Goal: Obtain resource: Download file/media

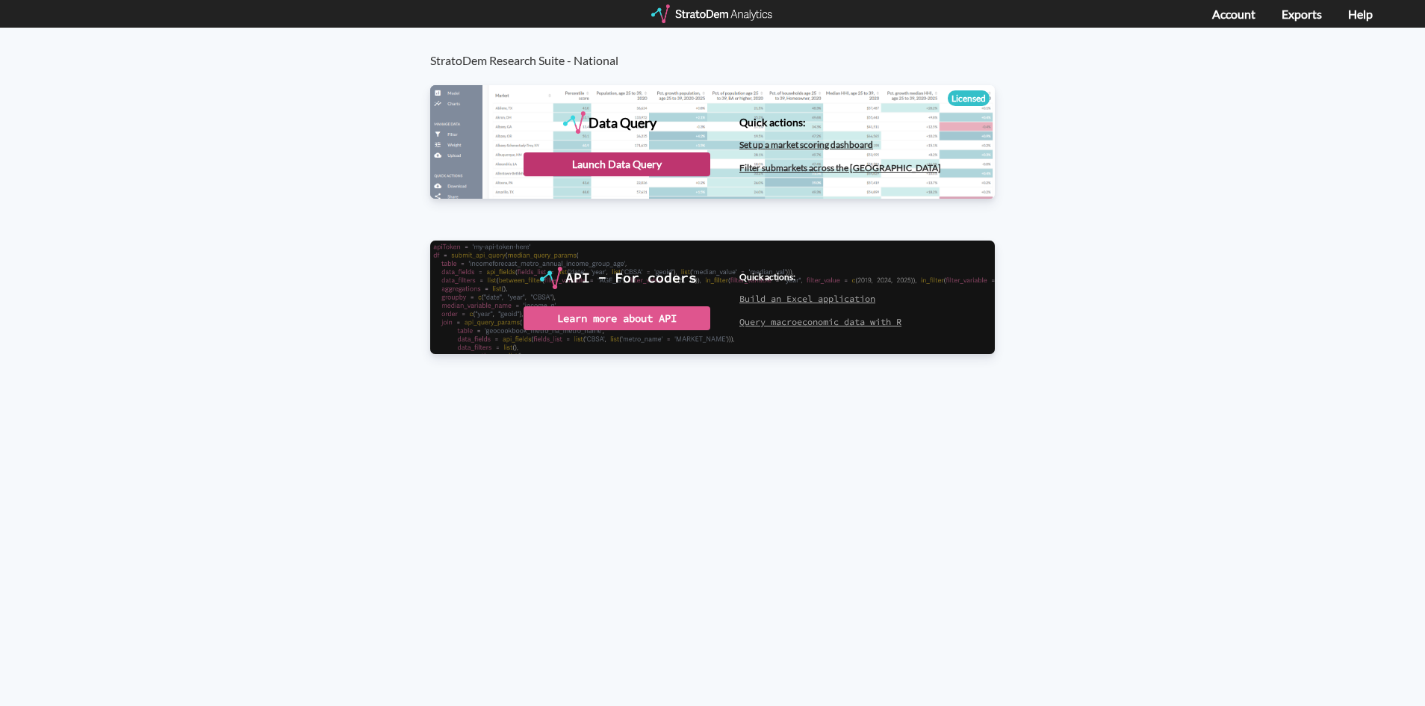
click at [625, 159] on div "Launch Data Query" at bounding box center [617, 164] width 187 height 24
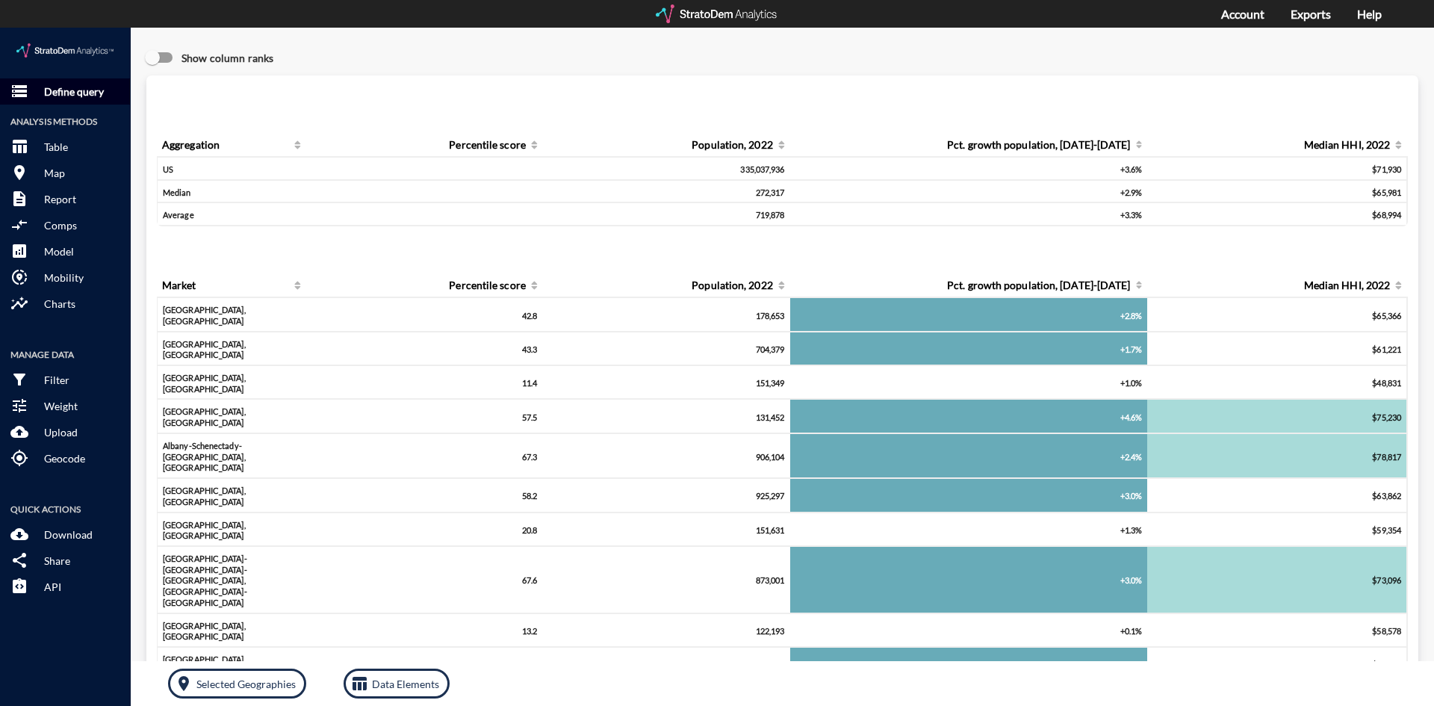
click p "Define query"
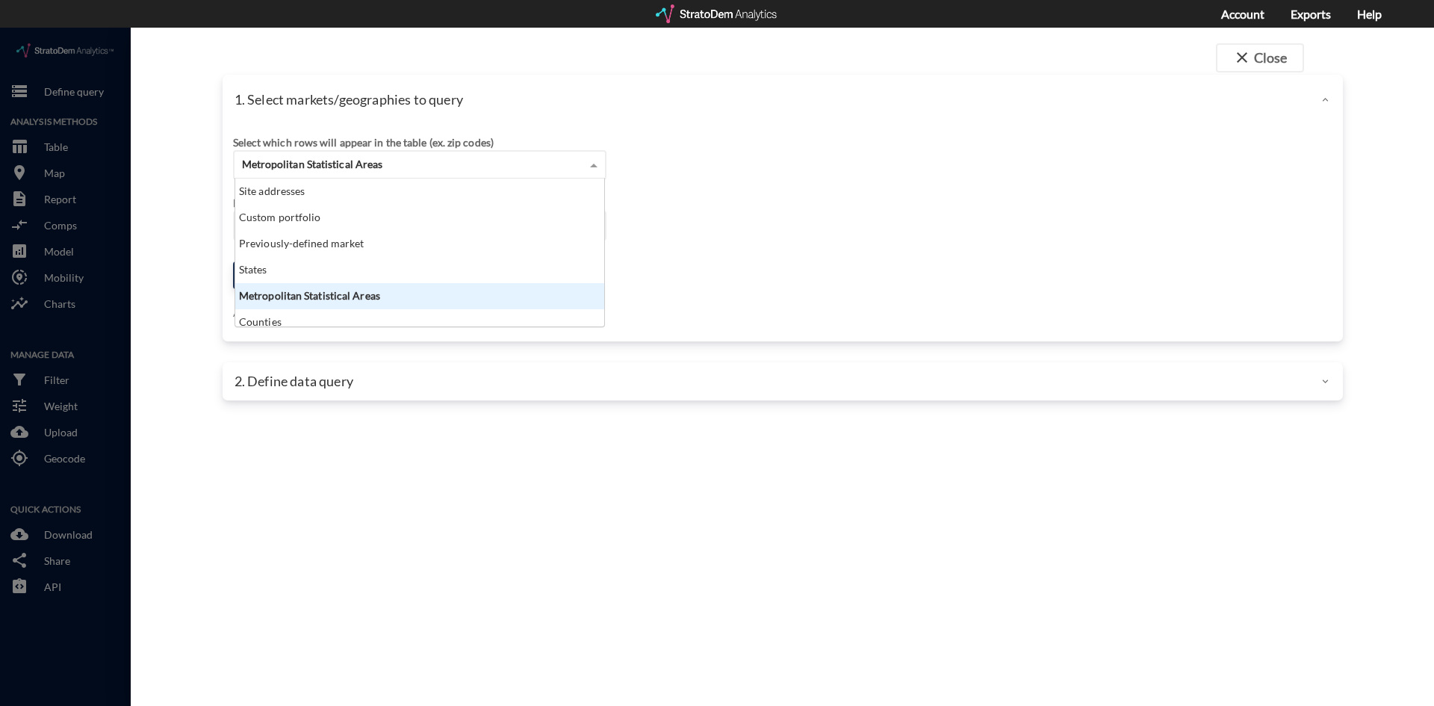
click div "Metropolitan Statistical Areas"
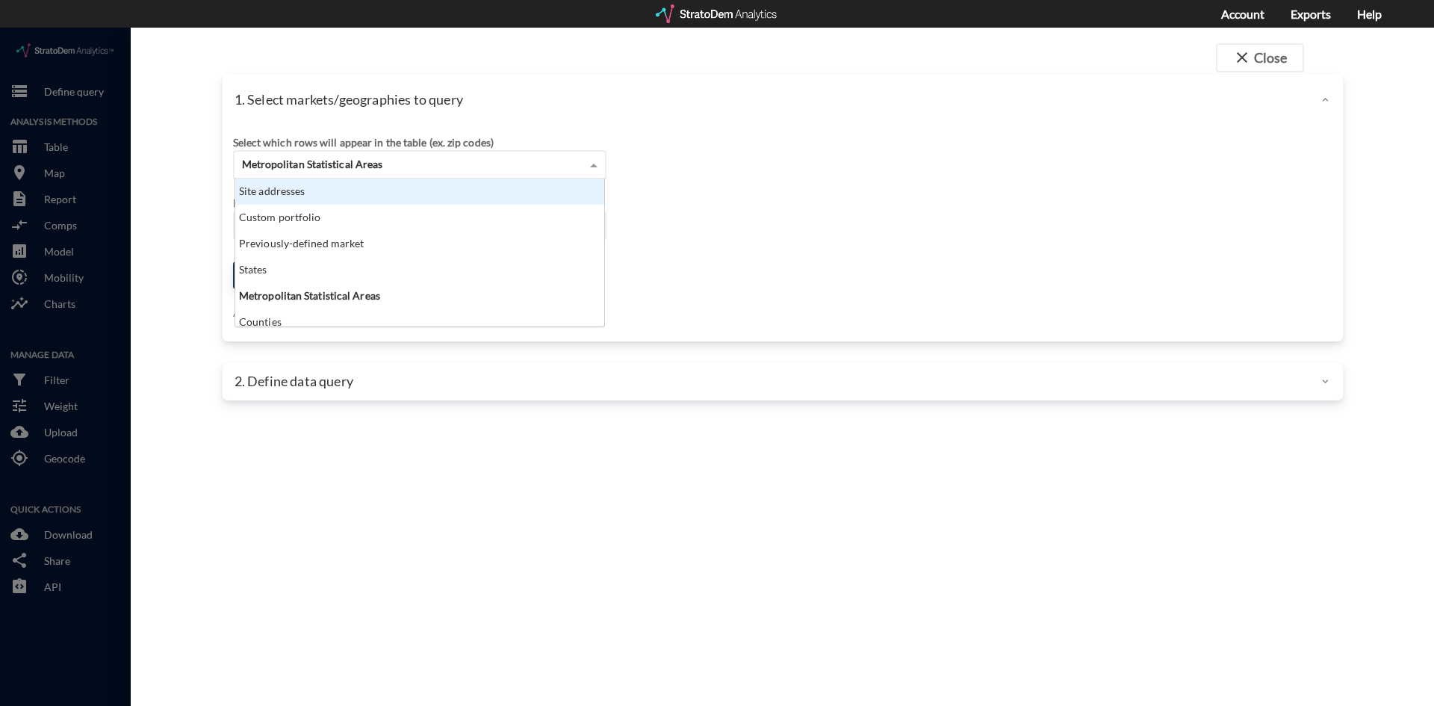
click div "Select which rows will appear in the table (ex. zip codes) Metropolitan Statist…"
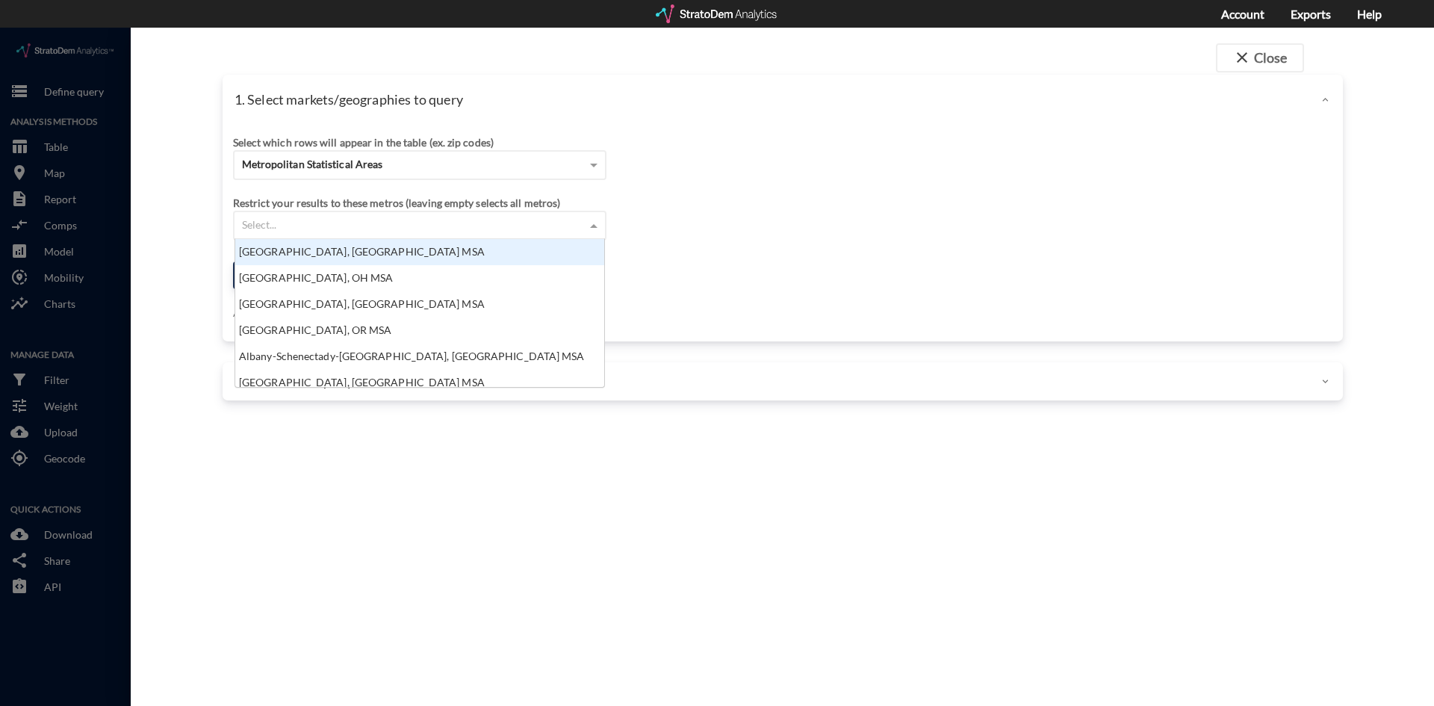
click div "Select..."
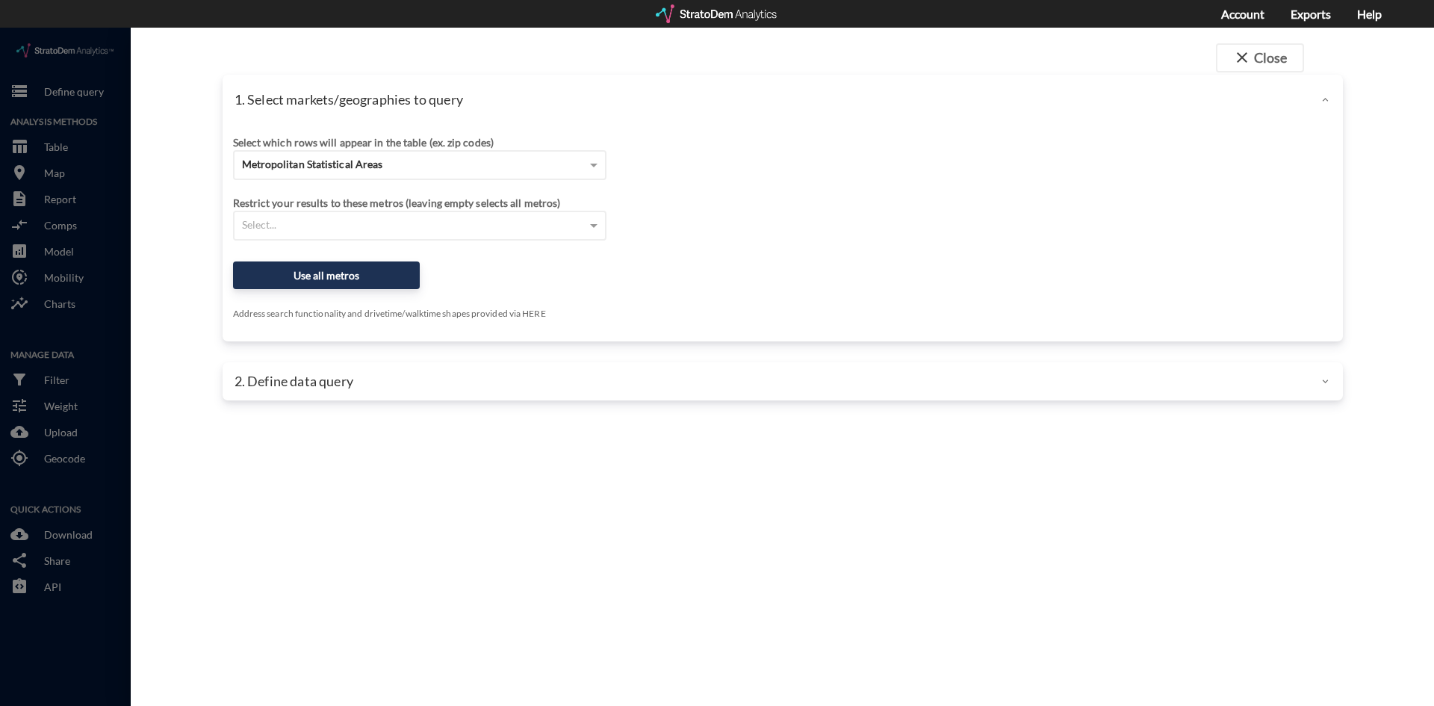
drag, startPoint x: 759, startPoint y: 190, endPoint x: 665, endPoint y: 220, distance: 98.5
click div "Restrict your results to these metros (leaving empty selects all metros) Select…"
click span
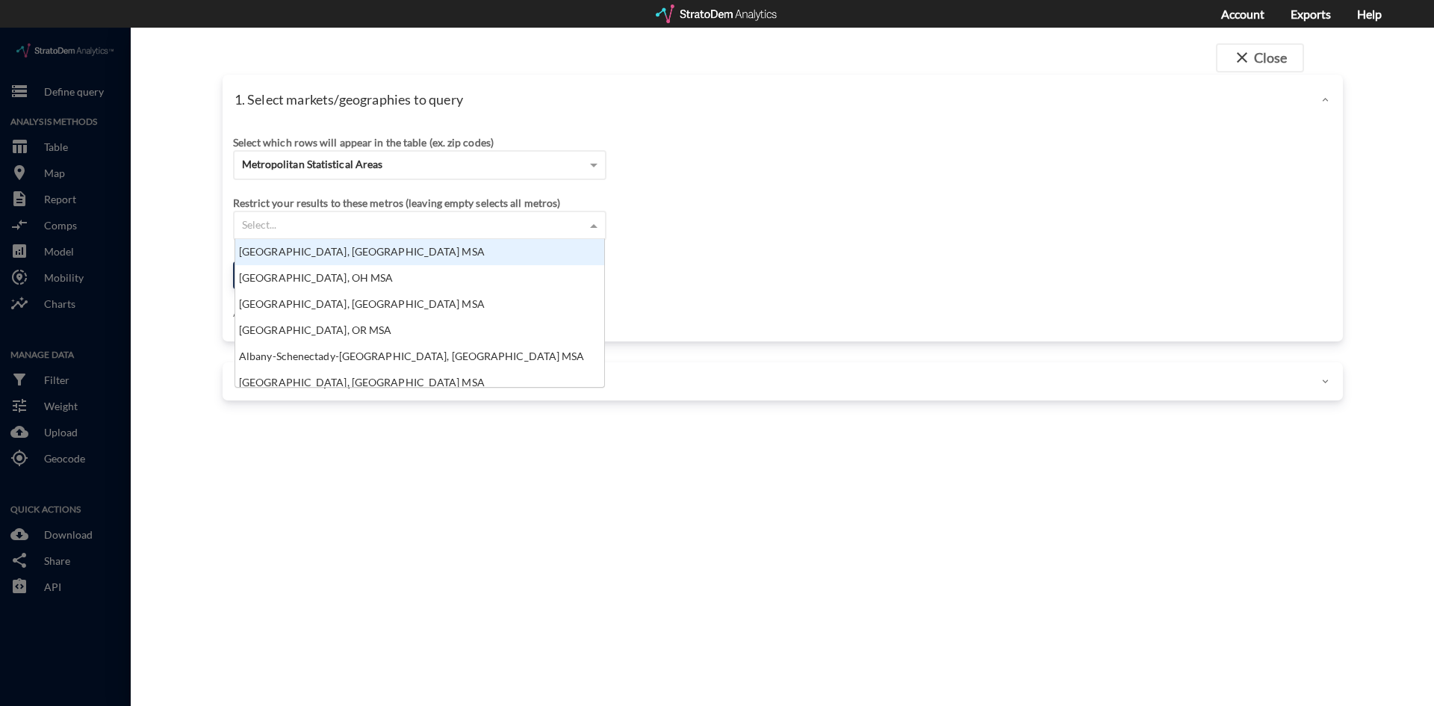
click span
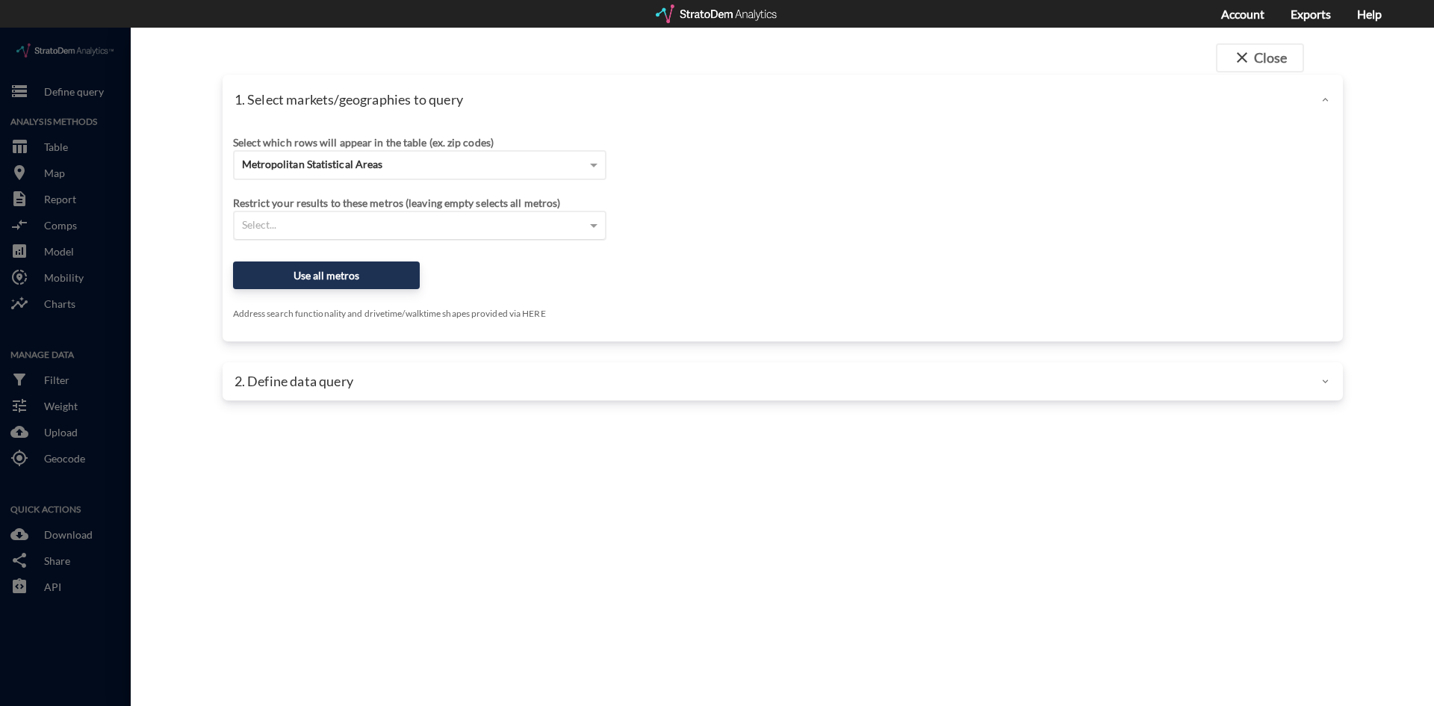
click div "Select..."
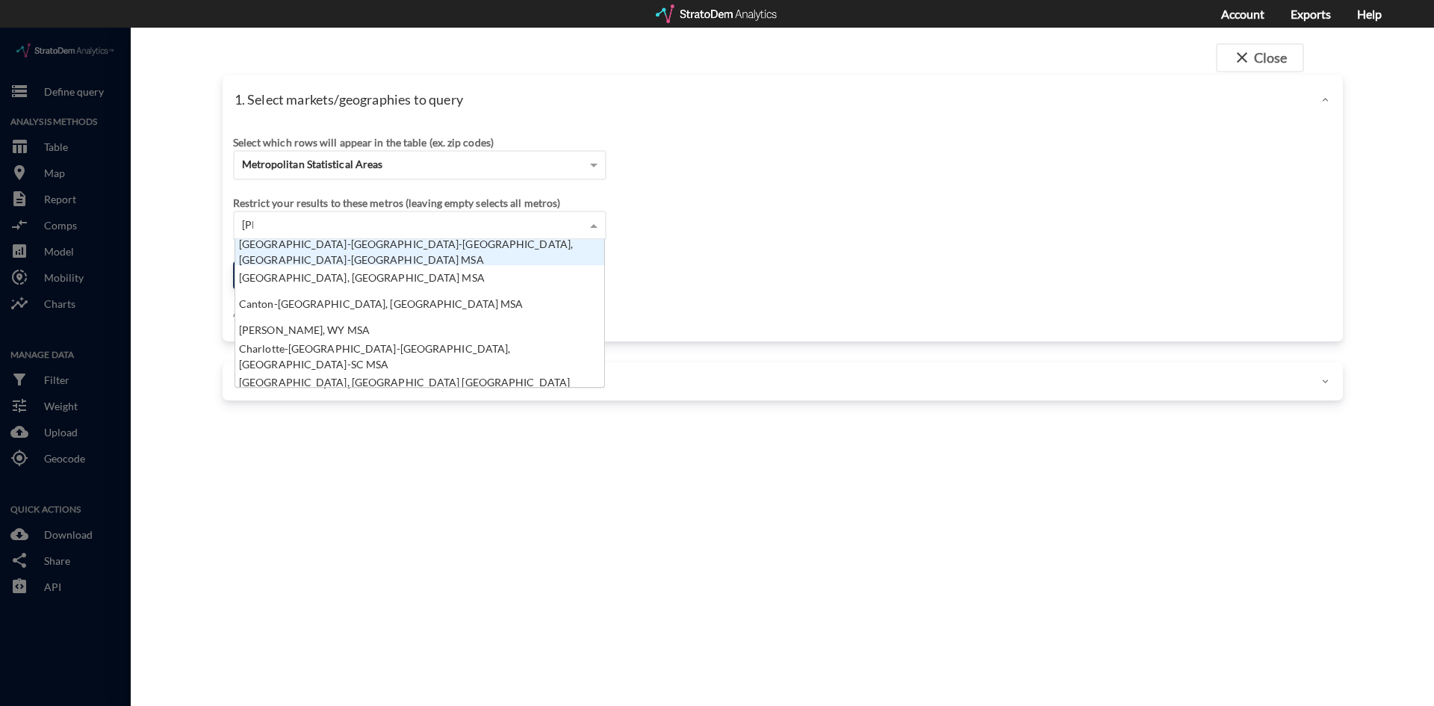
scroll to position [15, 360]
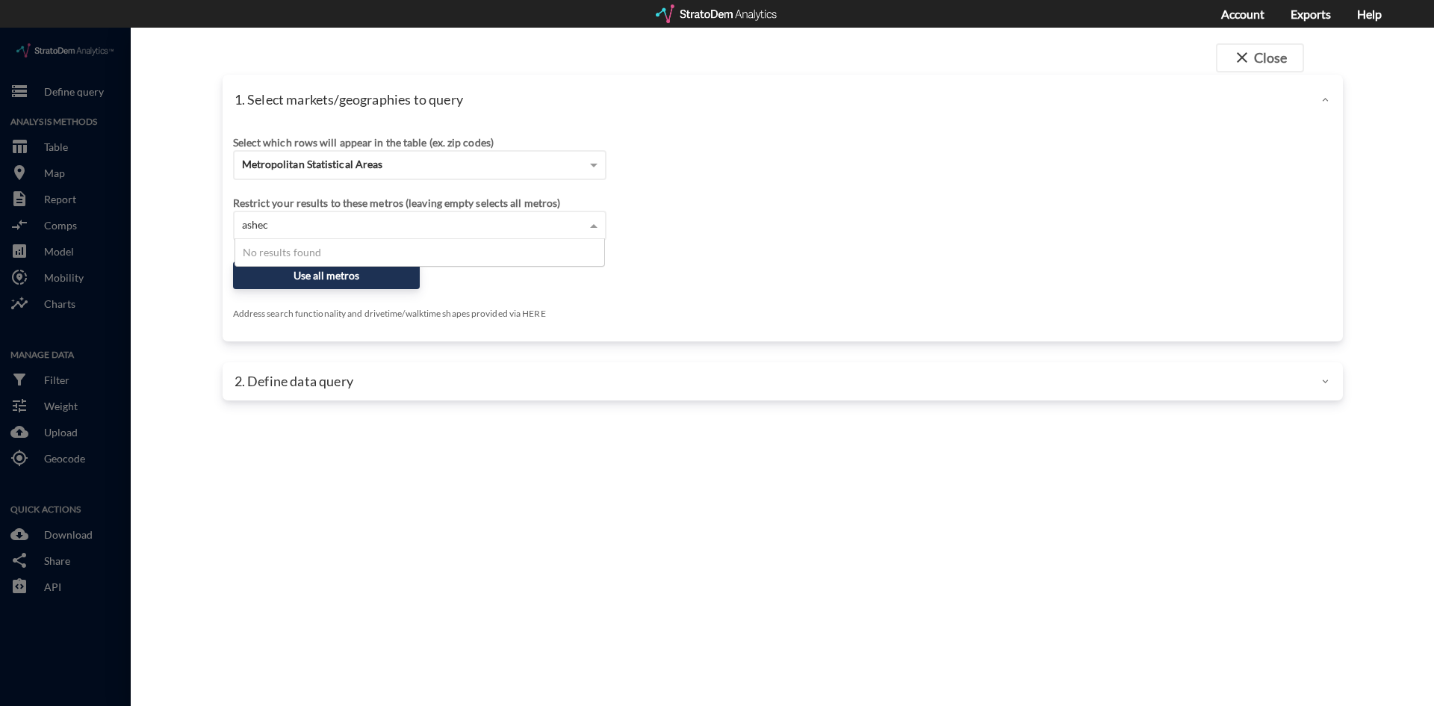
type input "ashe"
click div "Asheville, NC MSA"
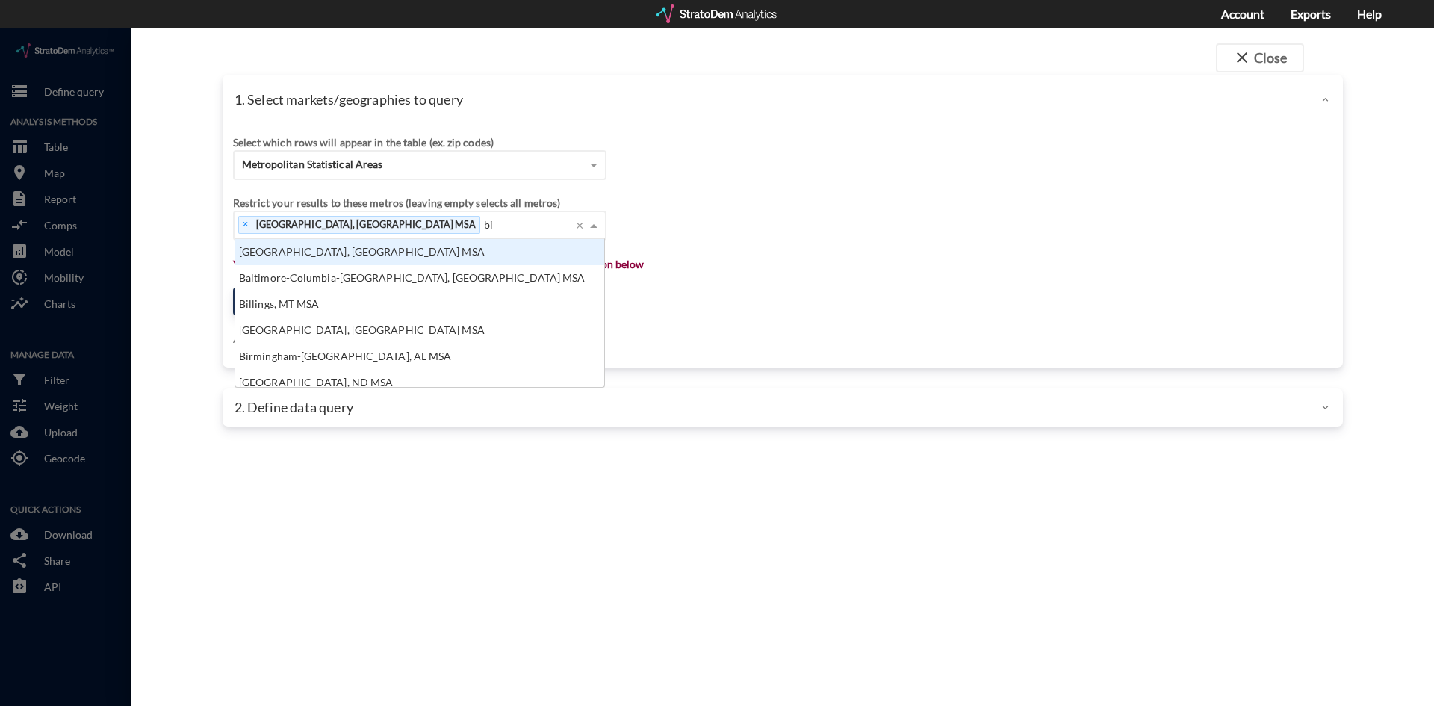
scroll to position [12, 10]
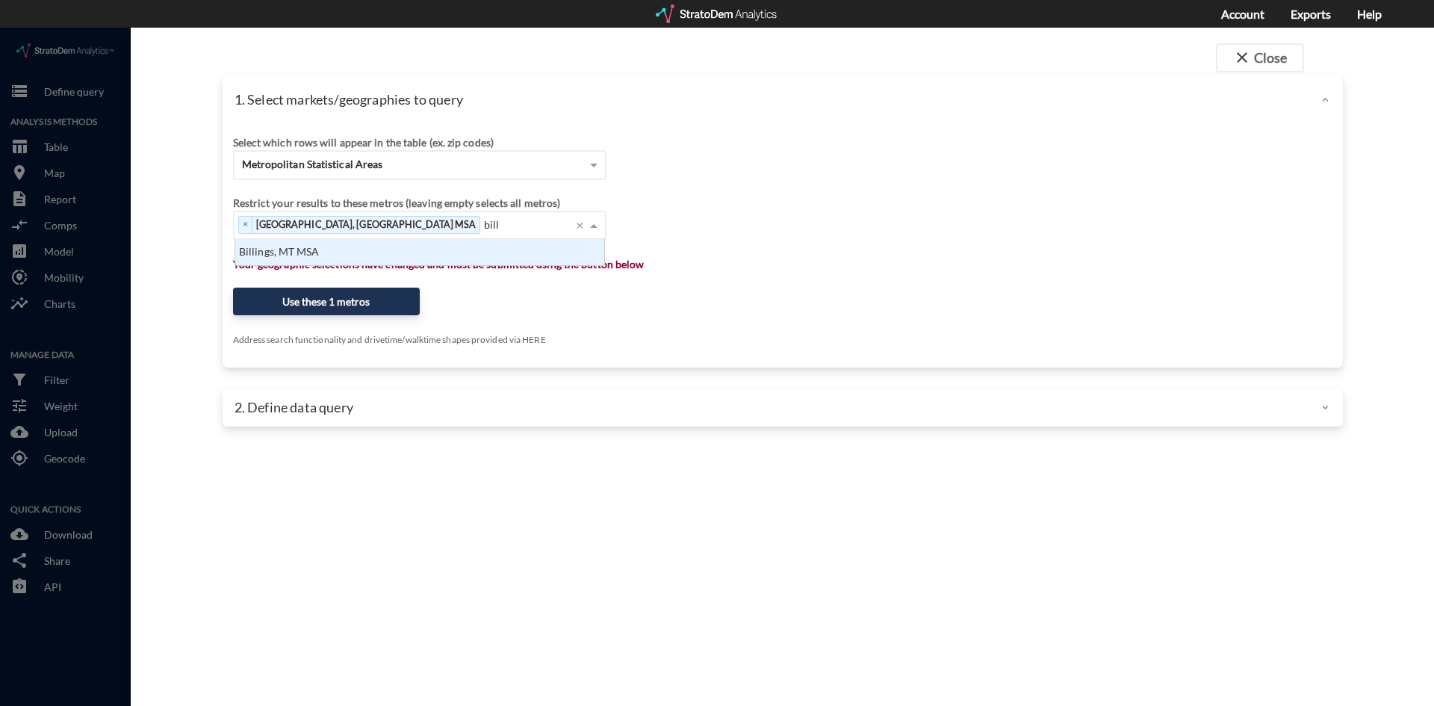
type input "billin"
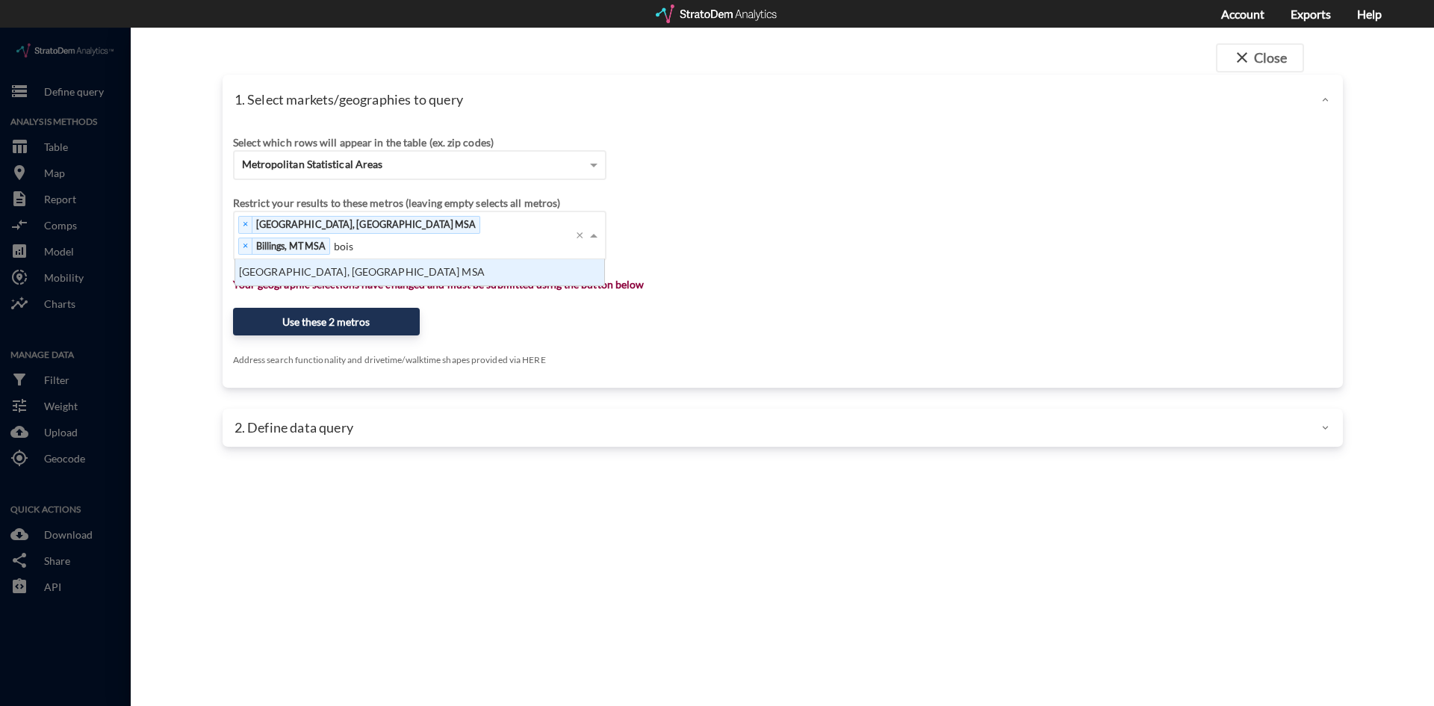
type input "boise"
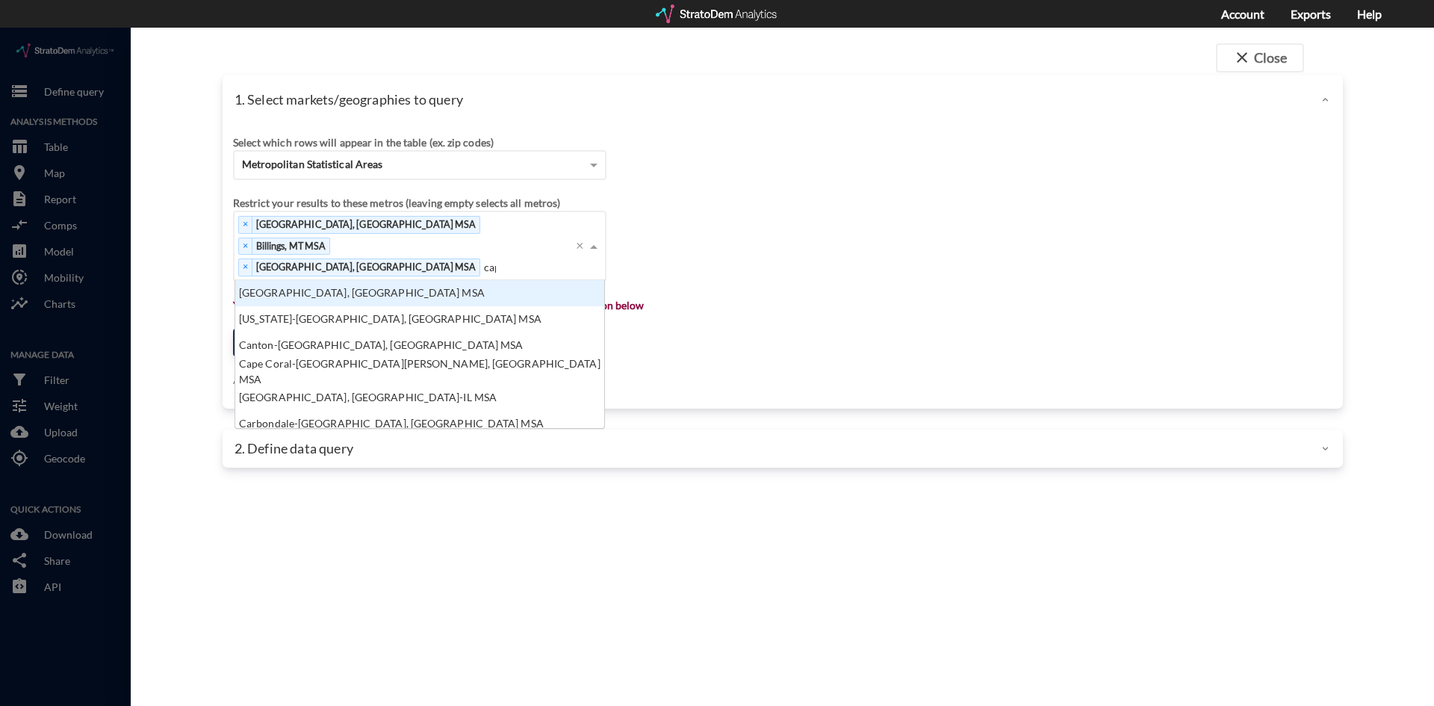
type input "cape"
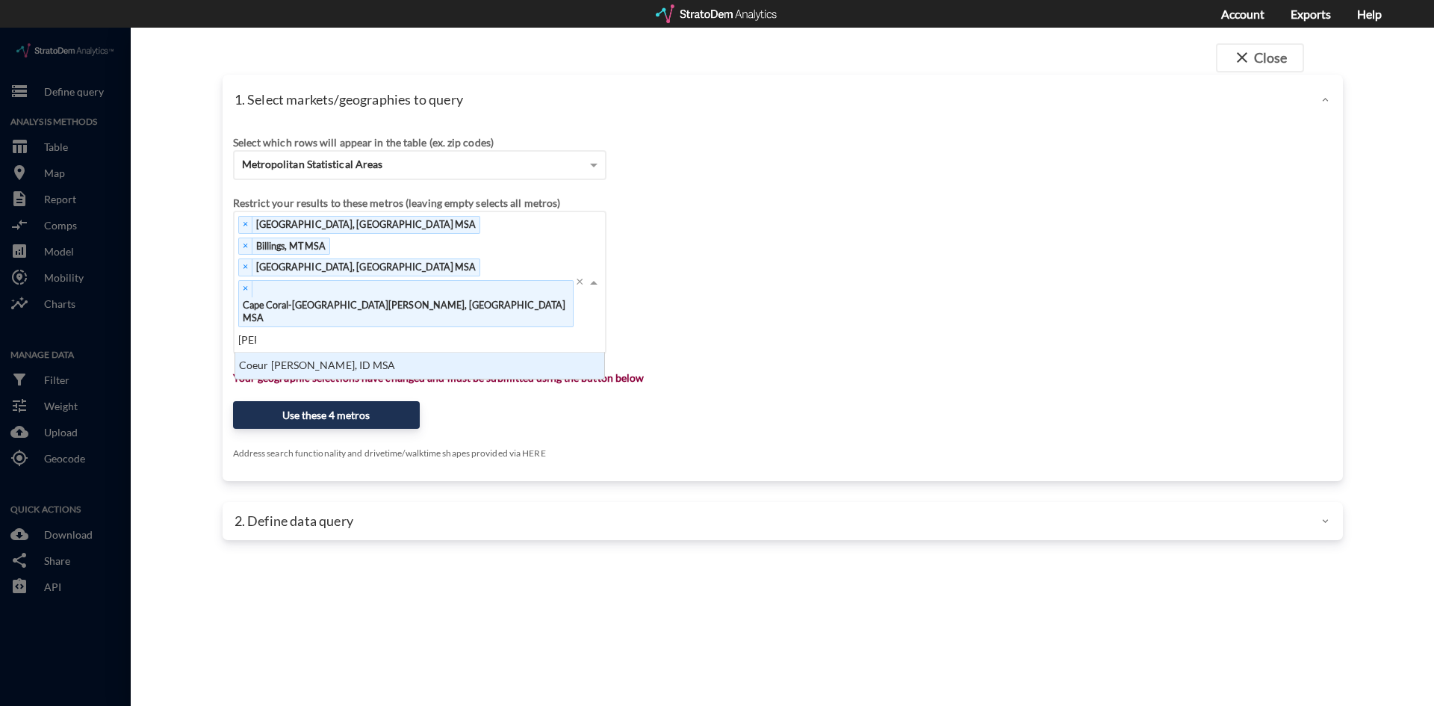
scroll to position [15, 360]
type input "coeu"
type input "delt"
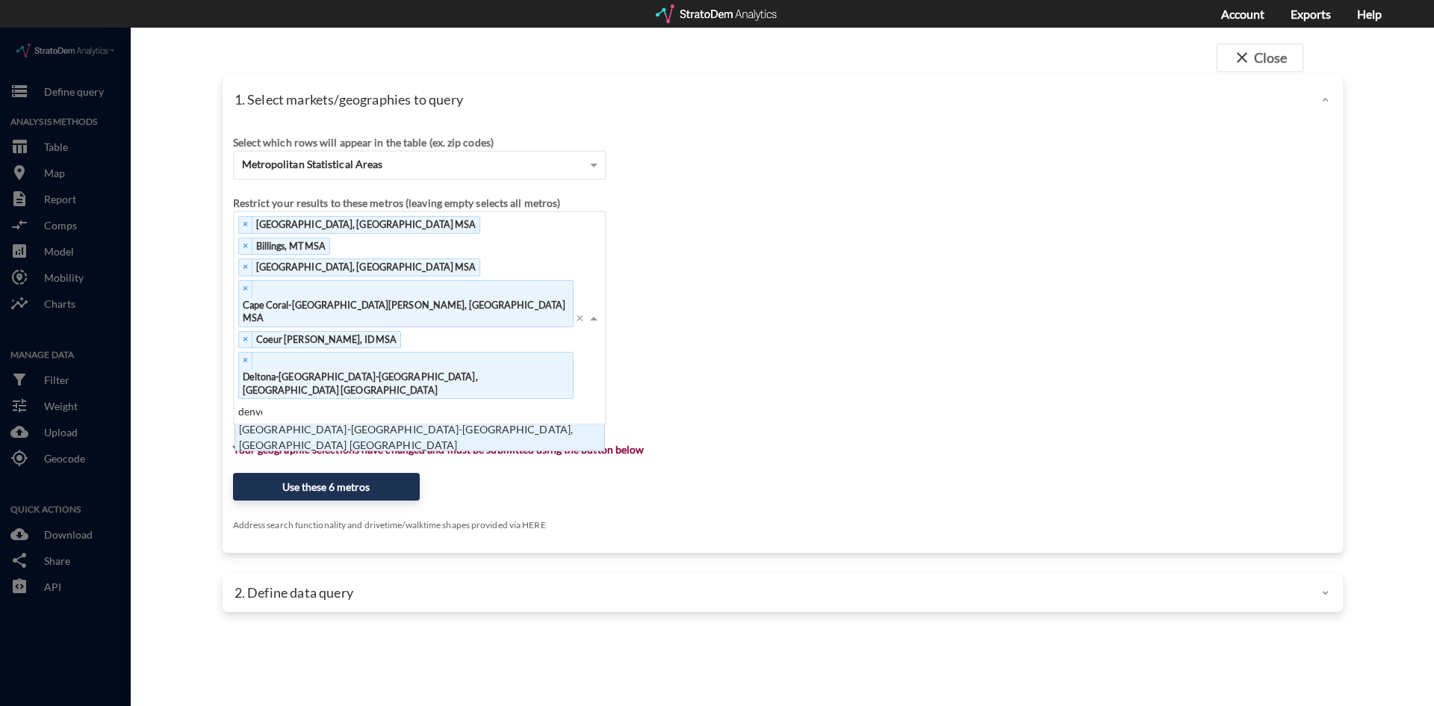
type input "denver"
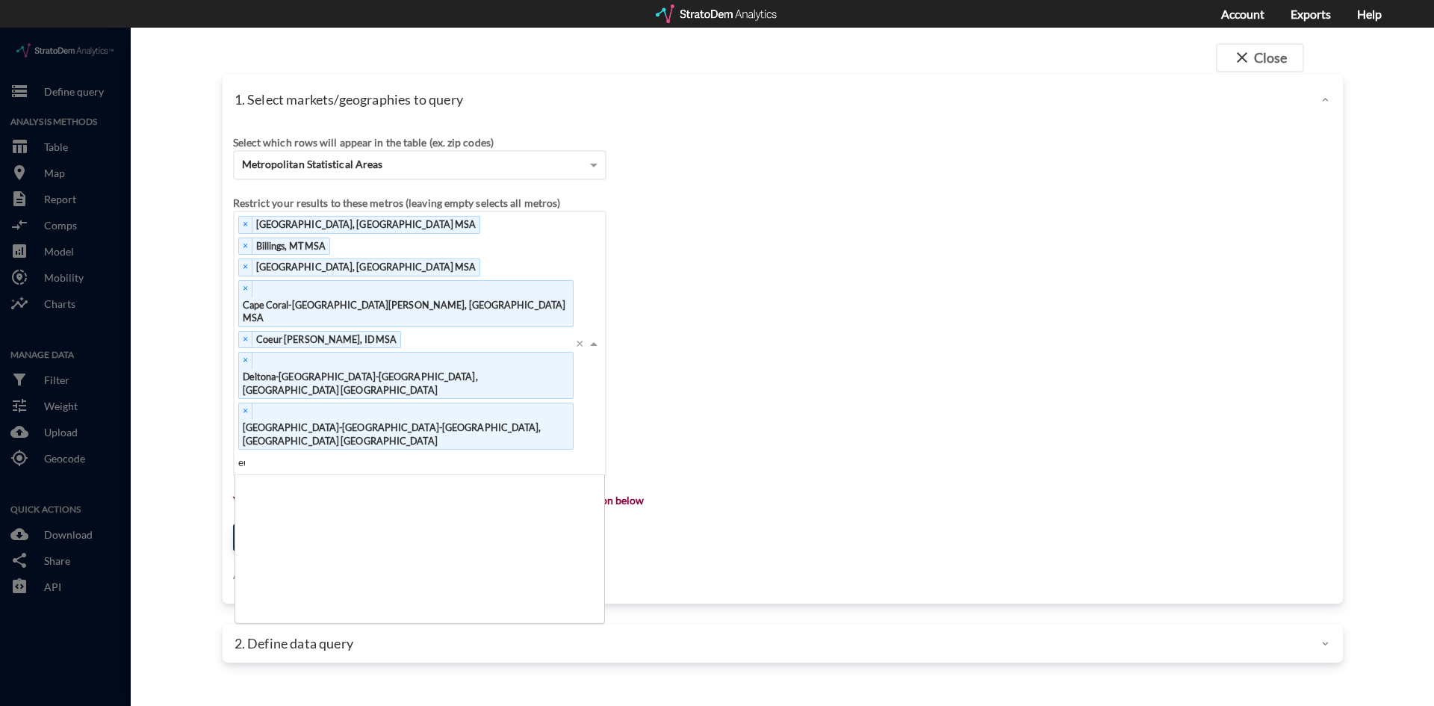
scroll to position [0, 0]
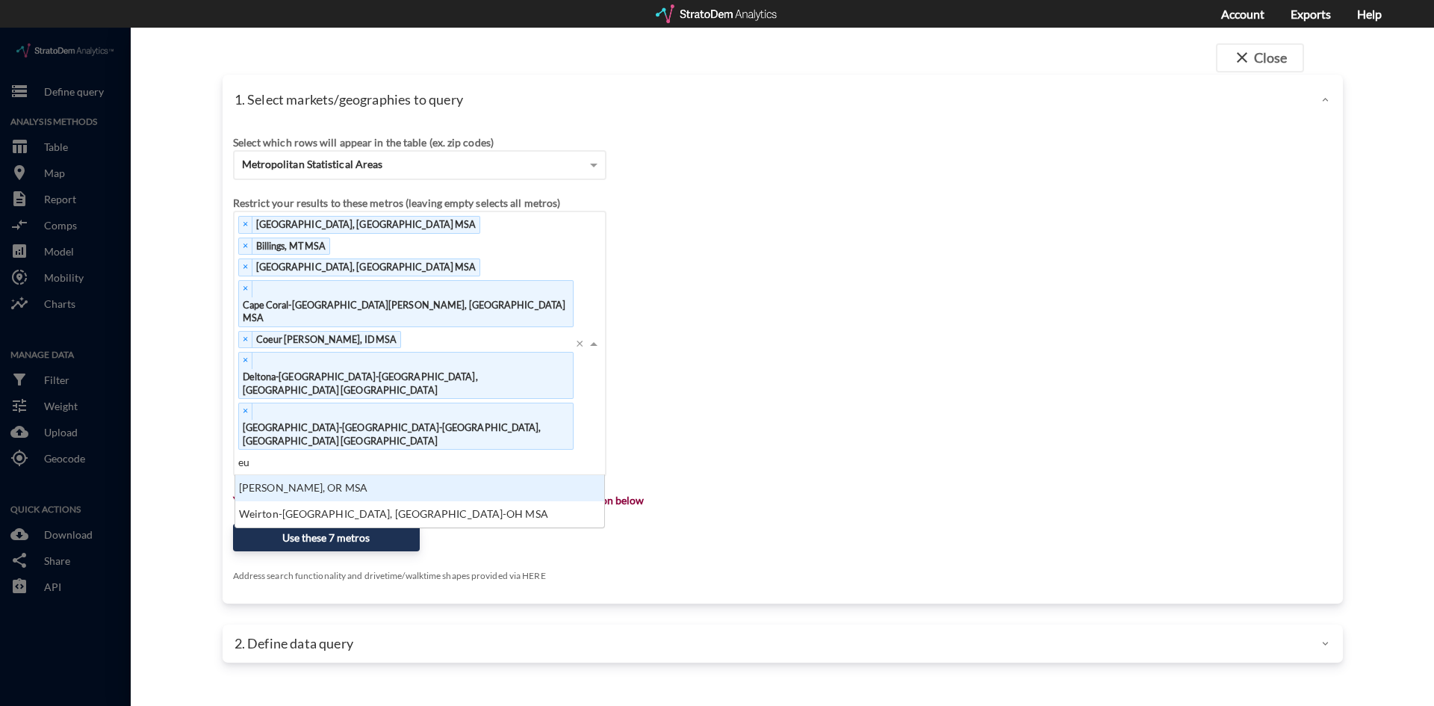
type input "eug"
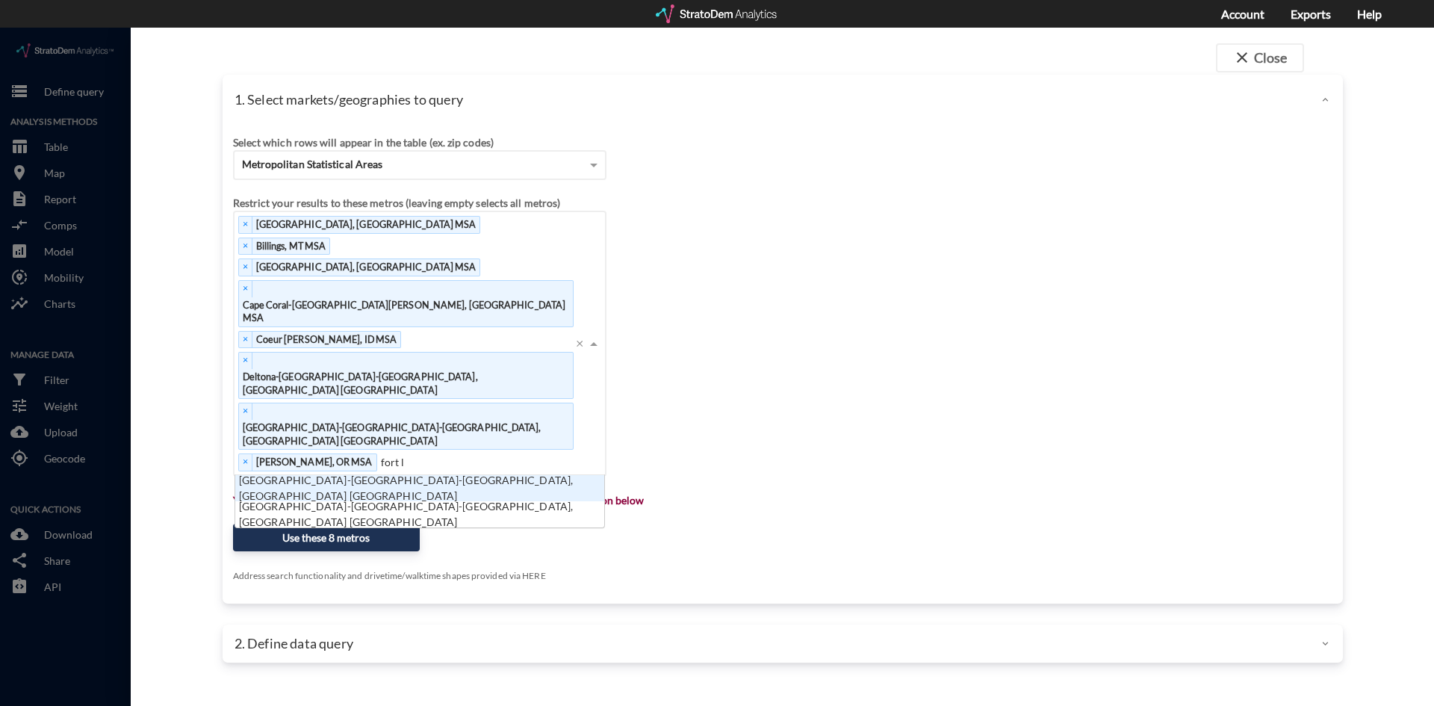
type input "fort la"
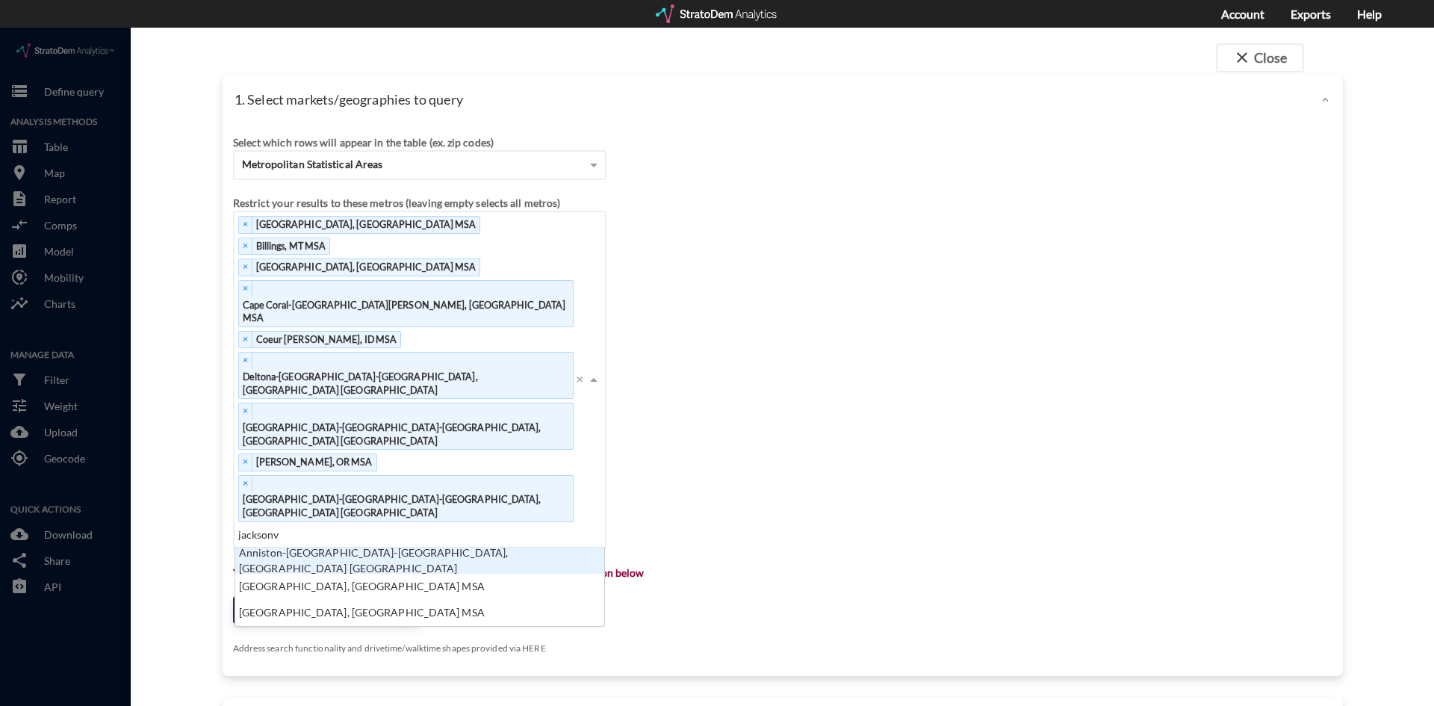
type input "jacksonvi"
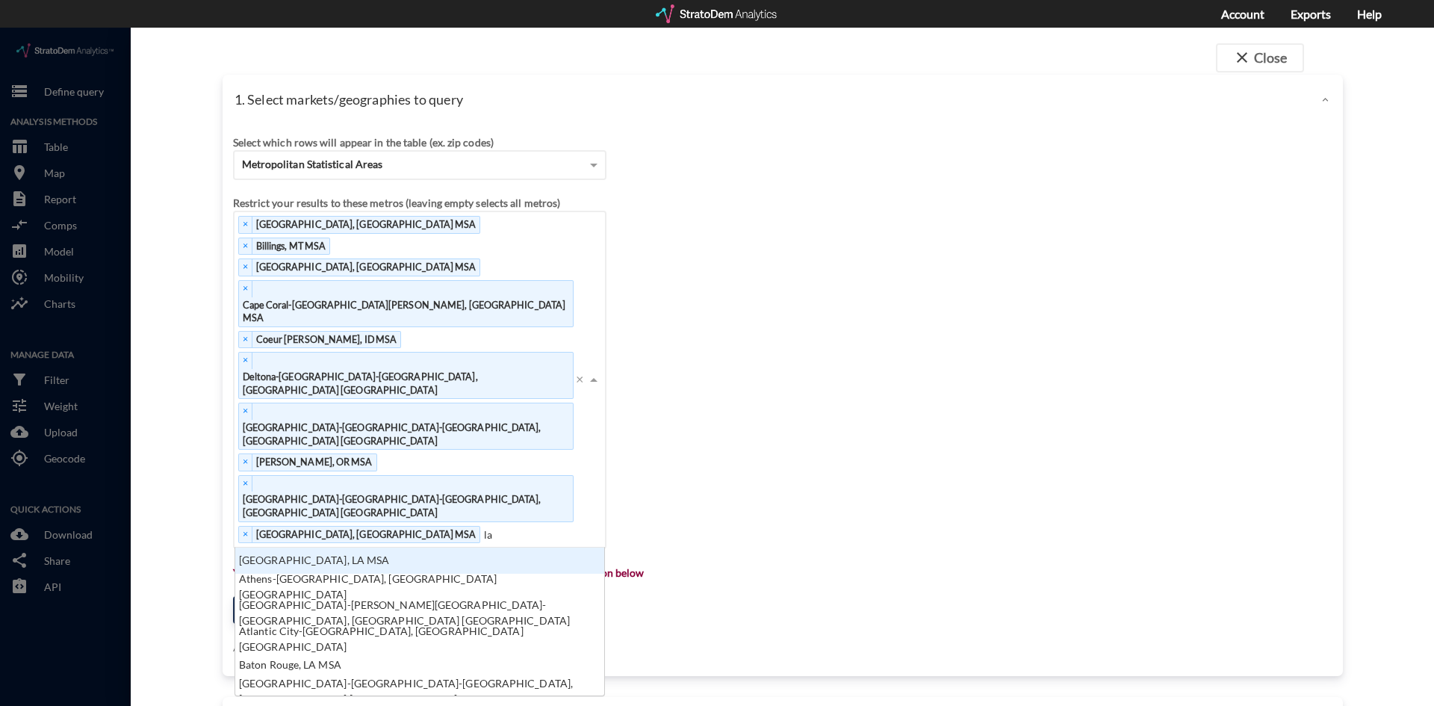
type input "las"
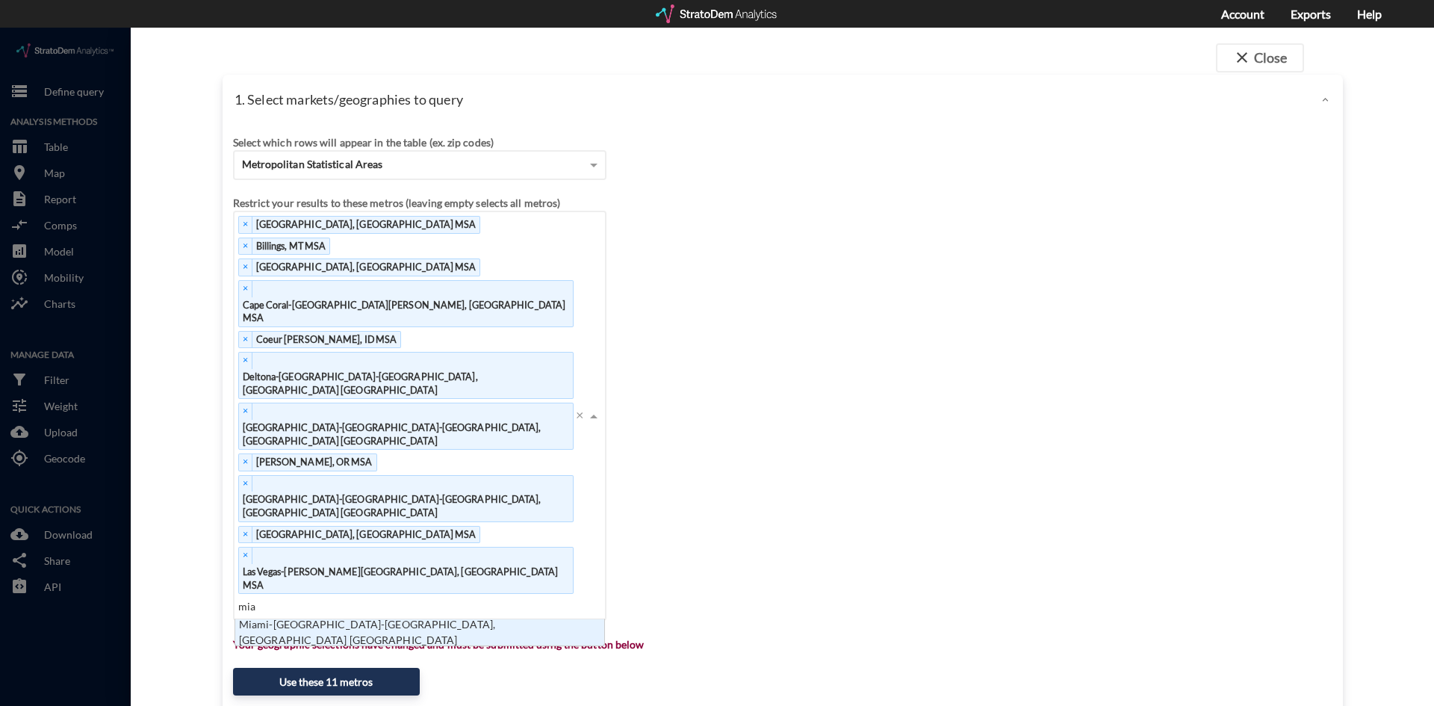
type input "miami"
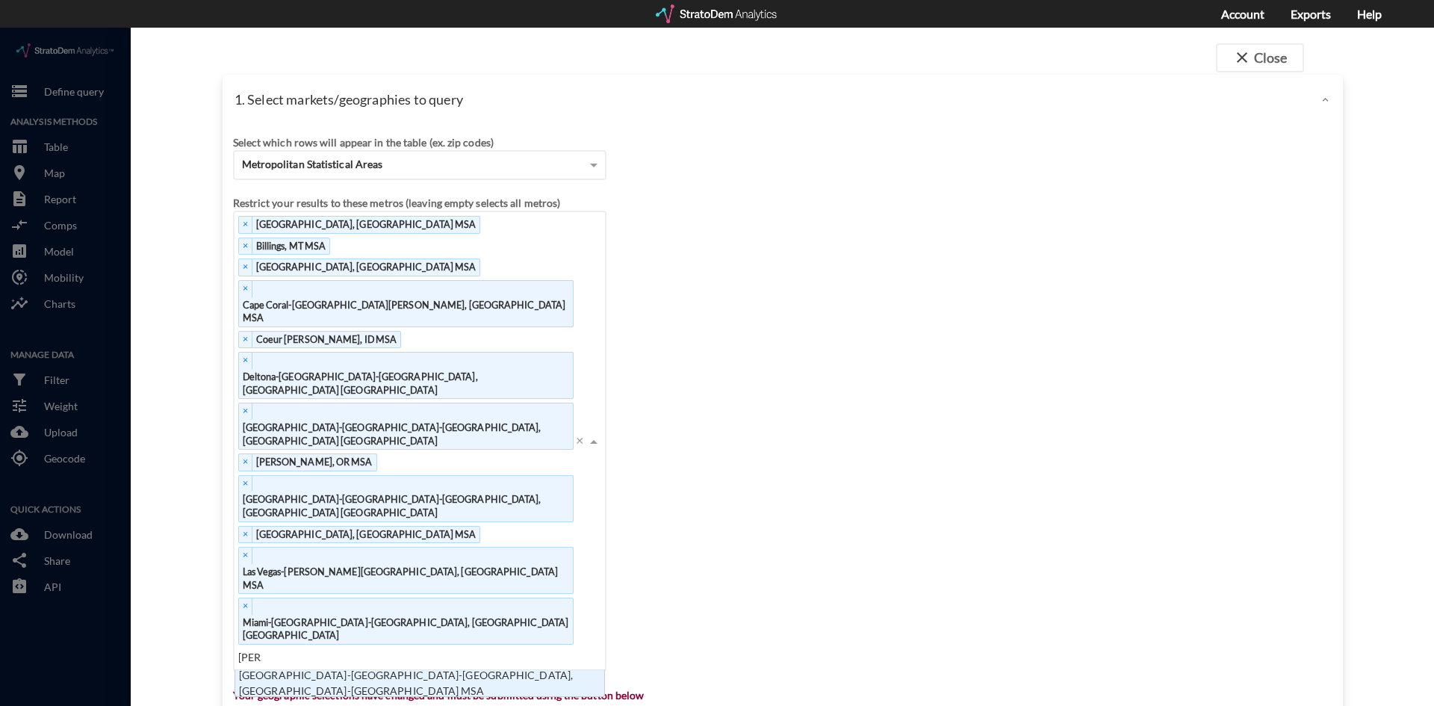
type input "myrtl"
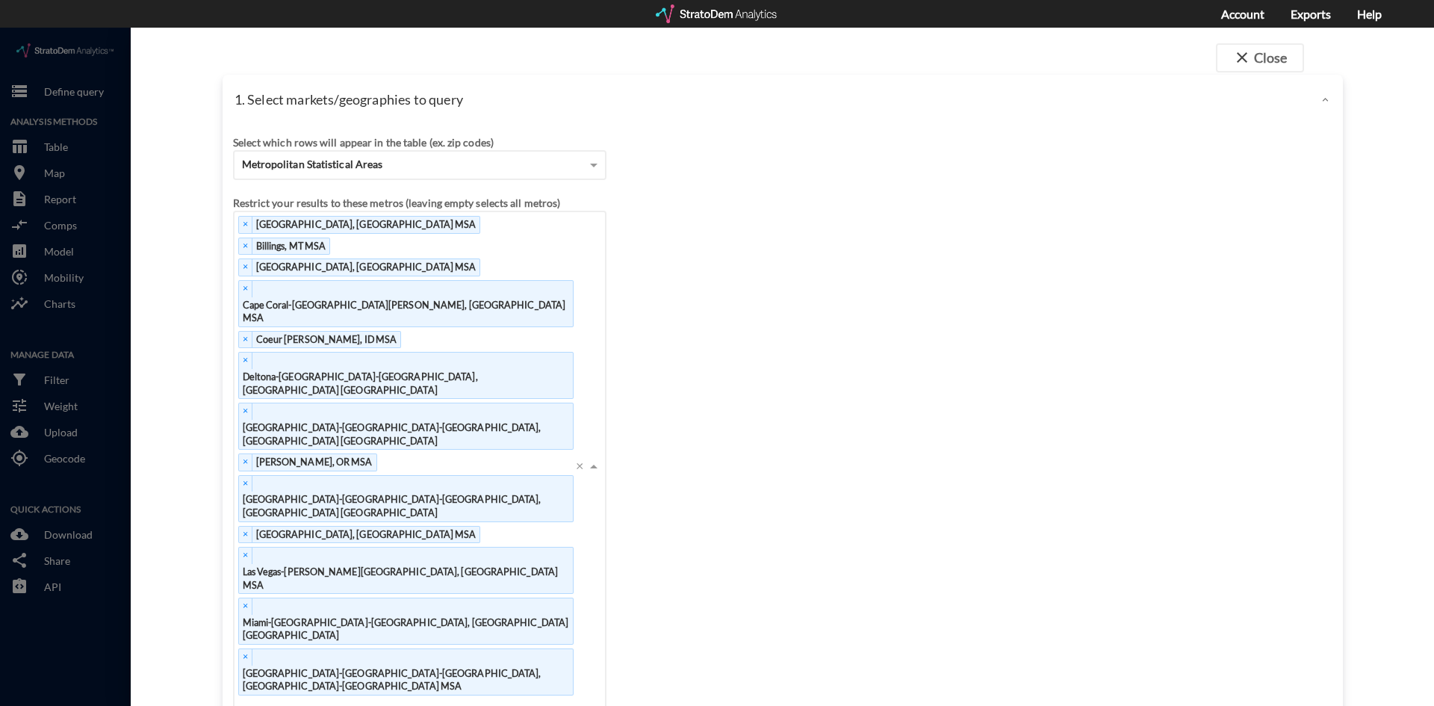
scroll to position [12, 10]
type input "nap"
type input "north"
type input "ogde"
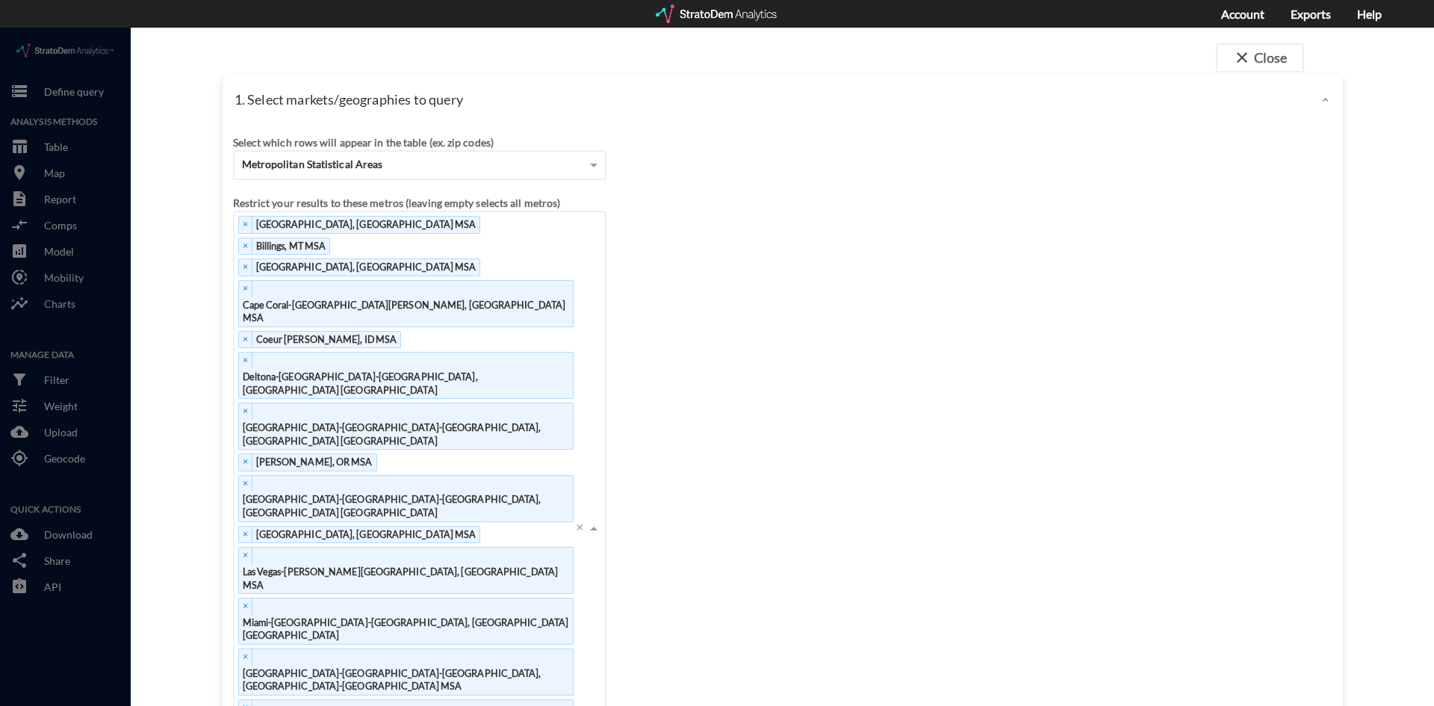
type input "olym"
type input "orland"
type input "palm"
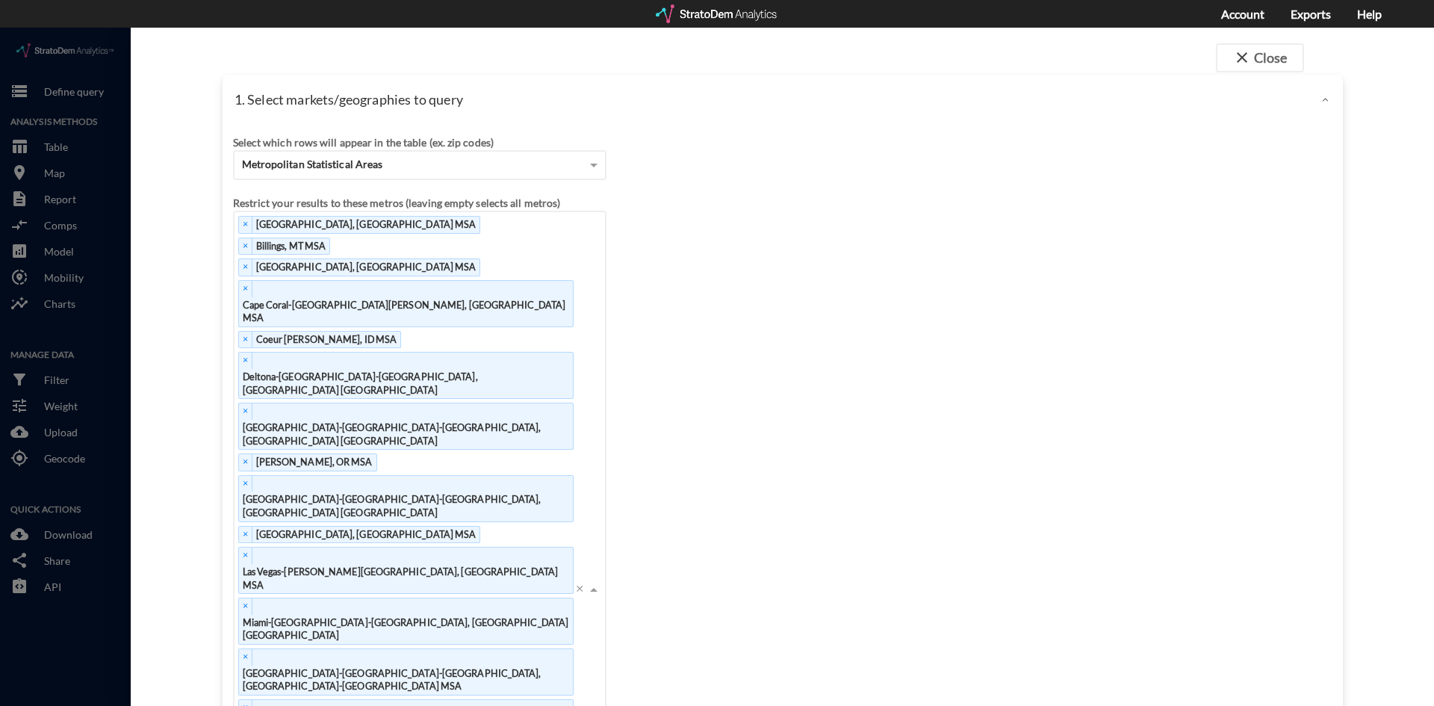
type input "pho"
type input "portland"
type input "reno"
type input "riverside"
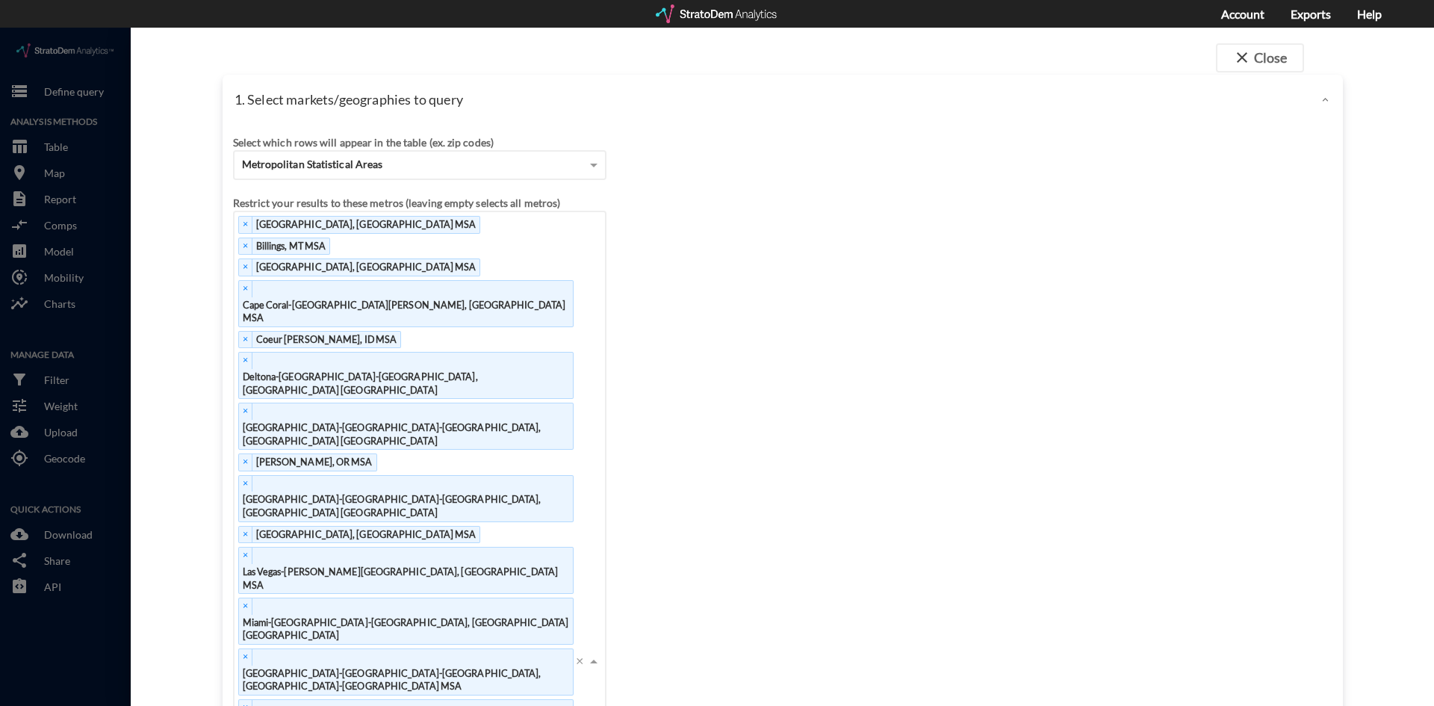
type input "sacra"
type input "salem"
type input "san"
type input "seatt"
type input "sebas"
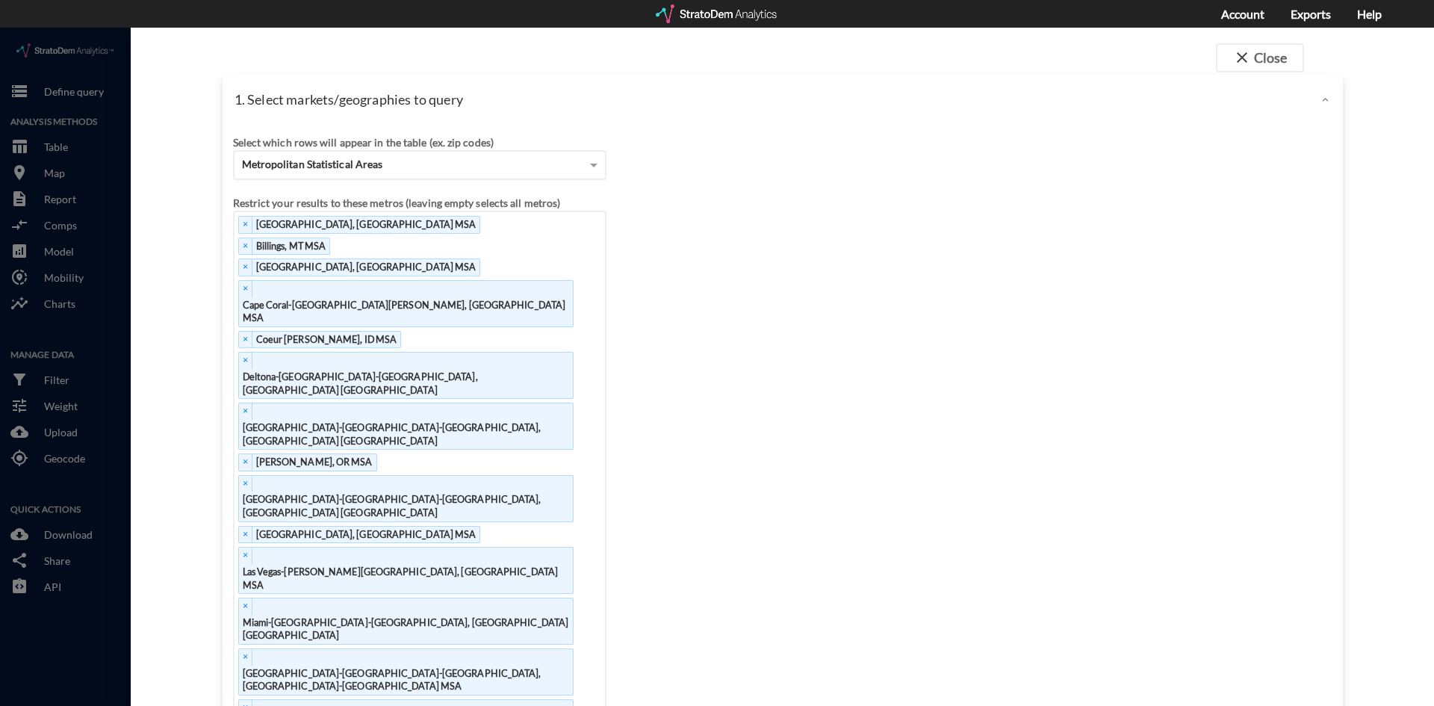
type input "sebrin"
type input "tampa"
type input "tucs"
type input "west p"
type input "wilmin"
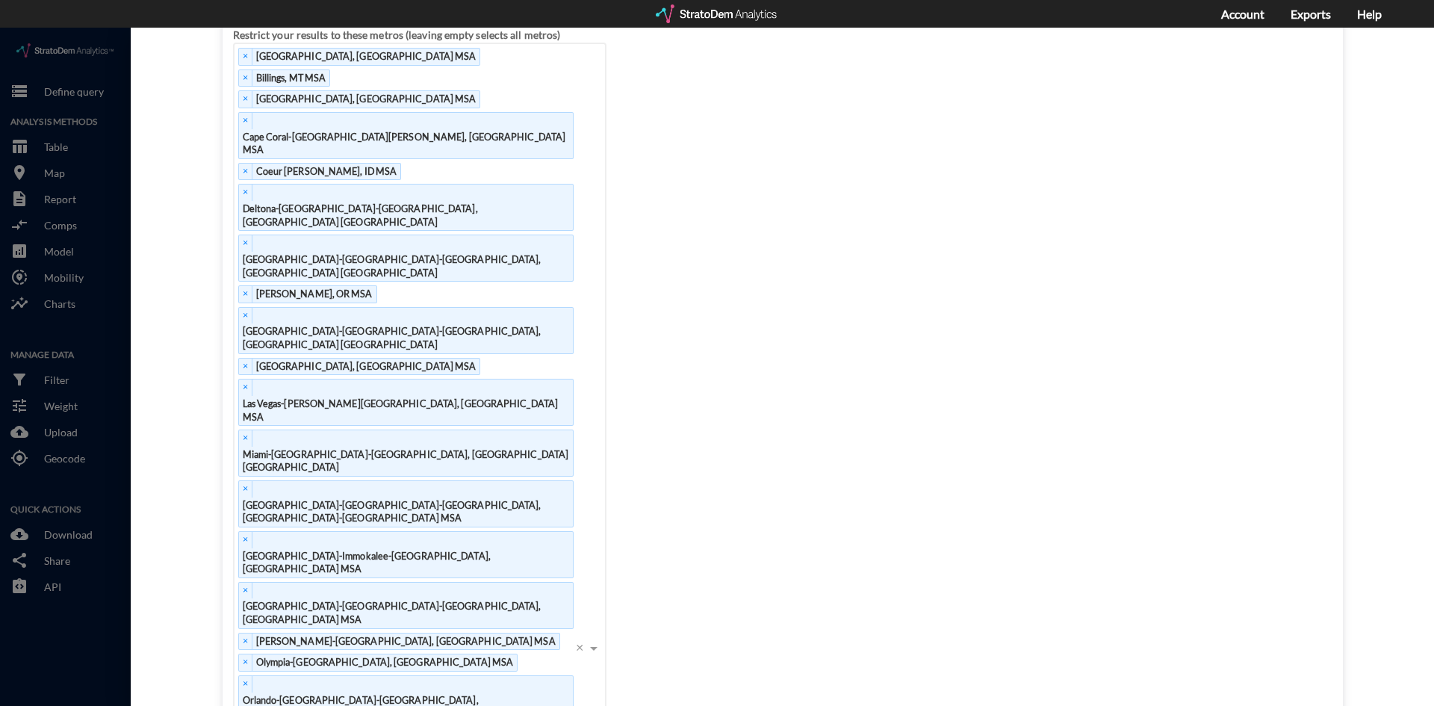
click div "2. Define data query"
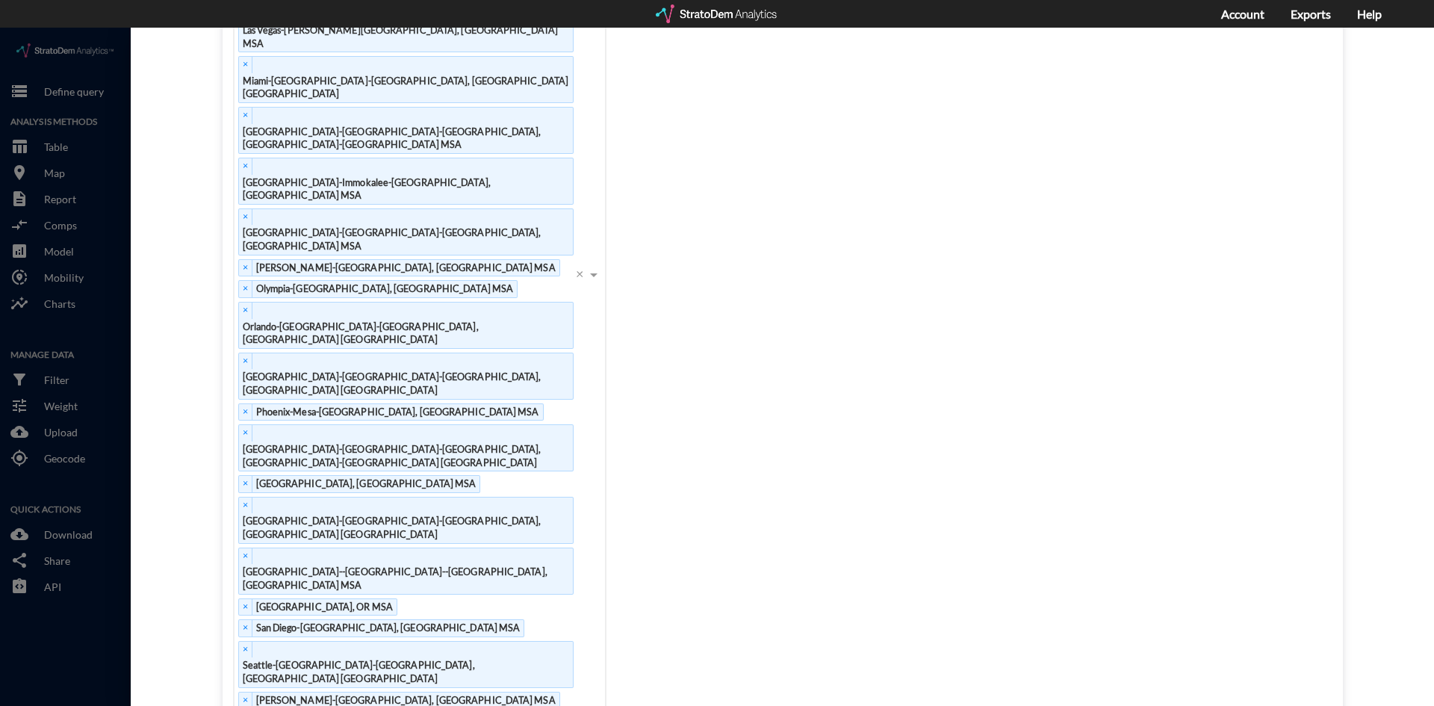
click input "text"
type input "age x"
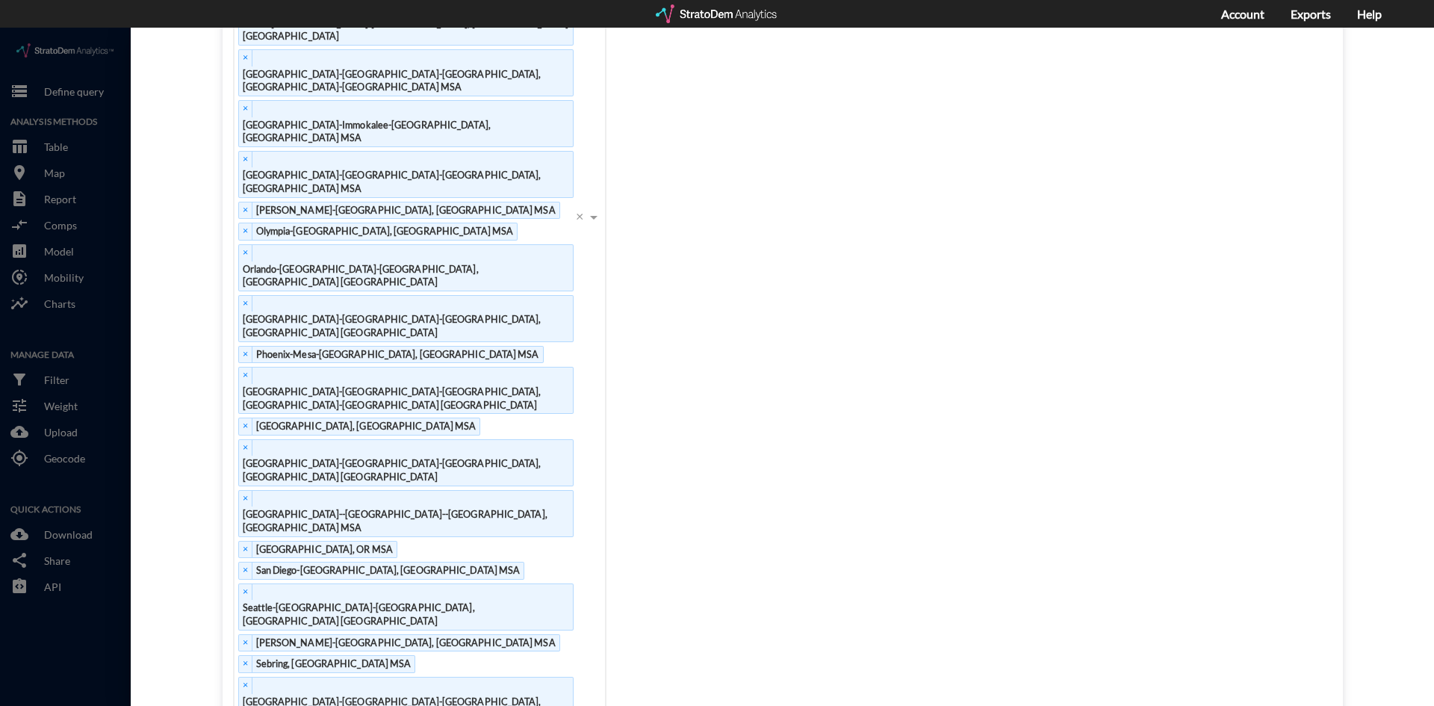
click div "January 28, 2024 - Lucas Wratschko"
click button "Select this query"
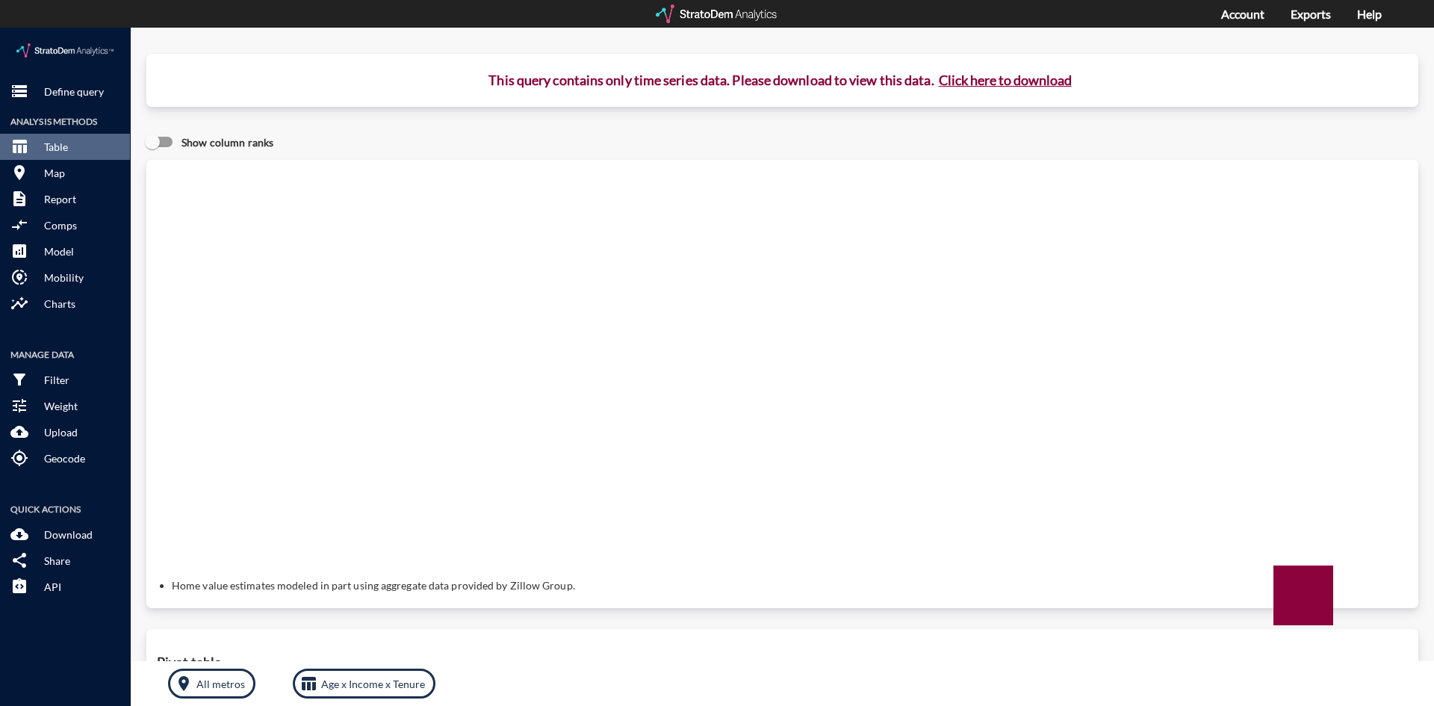
click button "Click here to download"
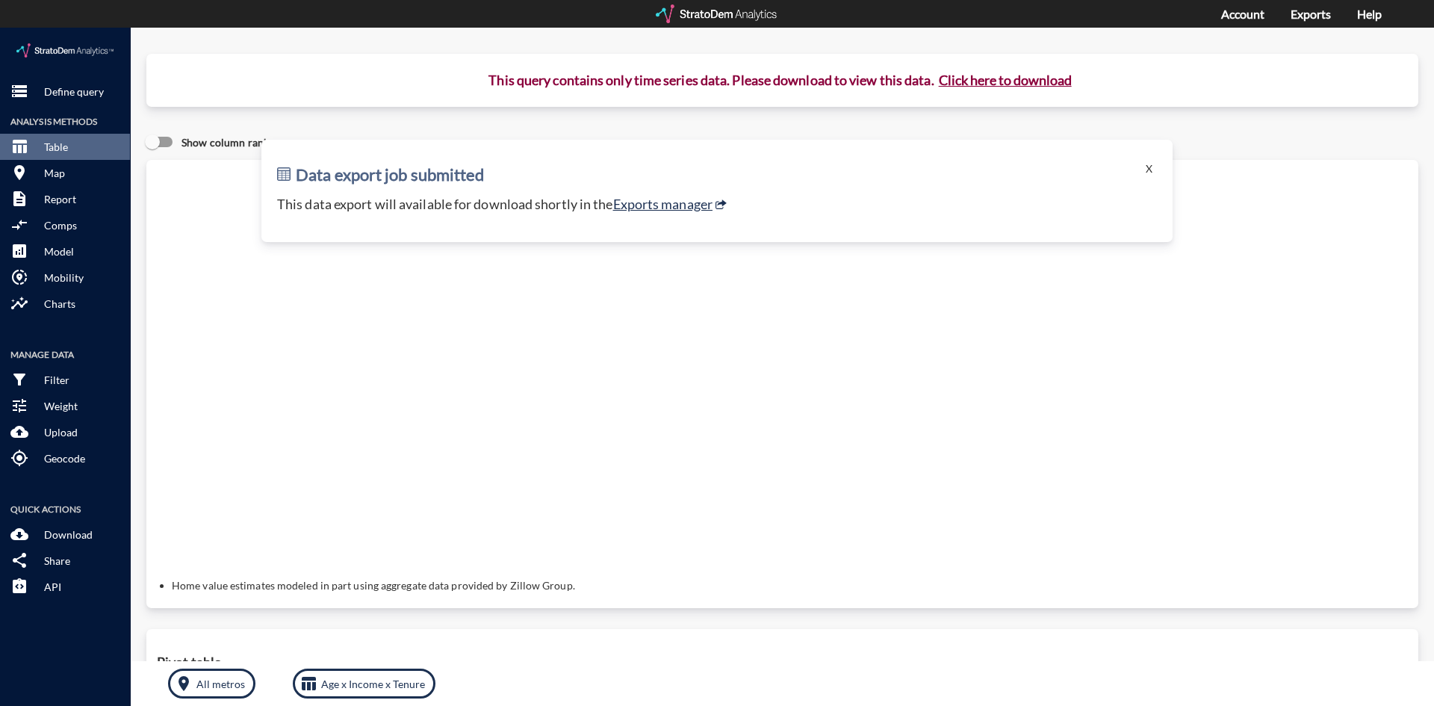
click p "This data export will available for download shortly in the Exports manager"
click link "Exports manager"
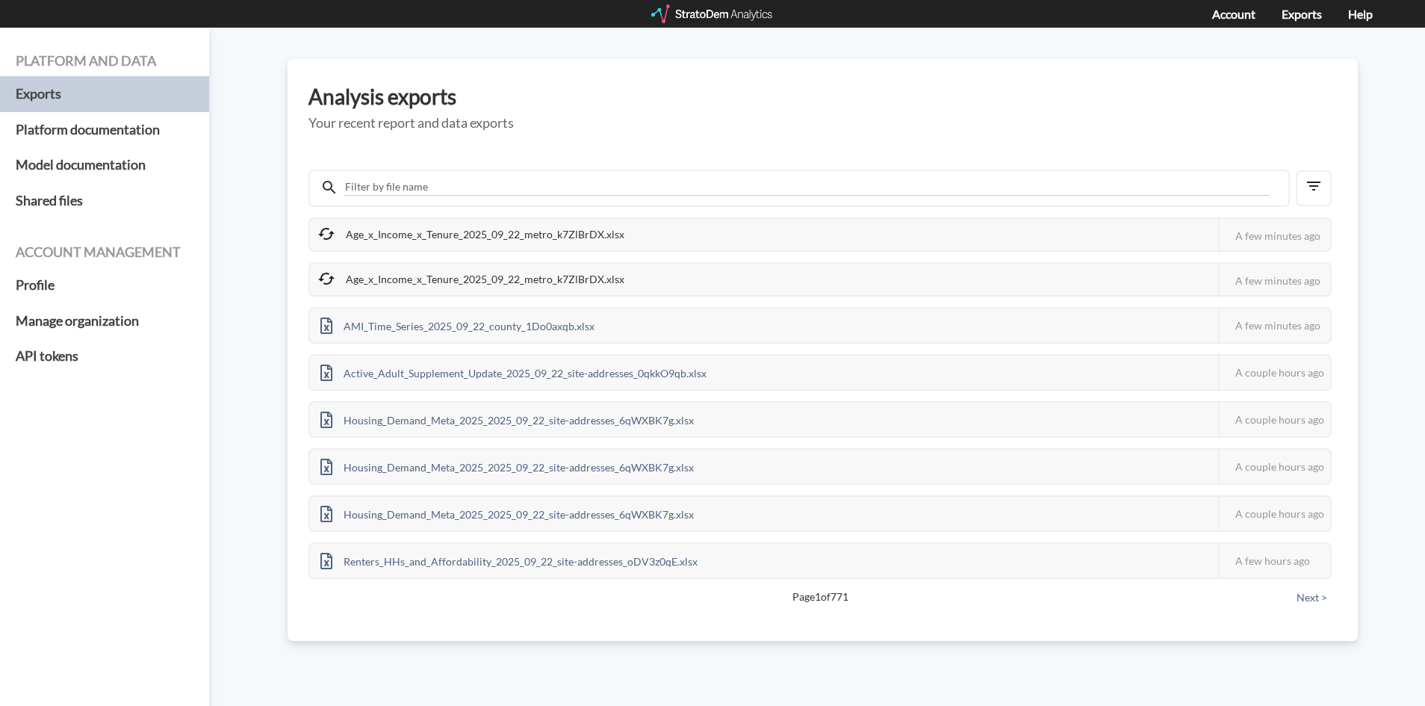
drag, startPoint x: 483, startPoint y: 256, endPoint x: 513, endPoint y: 221, distance: 46.1
click at [482, 255] on div "Age_x_Income_x_Tenure_2025_09_22_metro_k7ZlBrDX.xlsx This job failed The Strato…" at bounding box center [819, 397] width 1023 height 361
drag, startPoint x: 839, startPoint y: 230, endPoint x: 882, endPoint y: 230, distance: 42.6
click at [839, 230] on div "Age_x_Income_x_Tenure_2025_09_22_metro_k7ZlBrDX.xlsx This job failed The Strato…" at bounding box center [819, 234] width 1023 height 34
drag, startPoint x: 1296, startPoint y: 229, endPoint x: 1094, endPoint y: 232, distance: 202.4
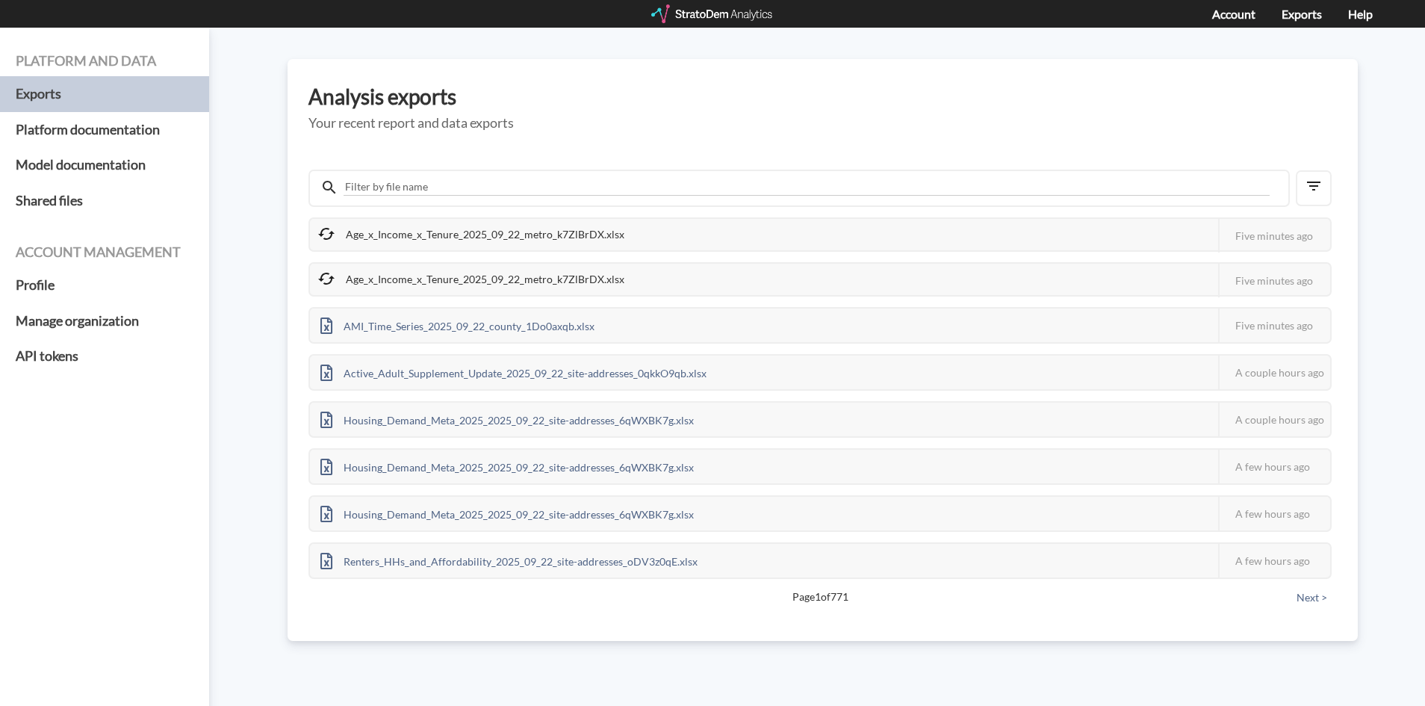
click at [1296, 230] on div "Five minutes ago" at bounding box center [1274, 236] width 112 height 34
click at [460, 296] on div "Age_x_Income_x_Tenure_2025_09_22_metro_k7ZlBrDX.xlsx This job failed The Strato…" at bounding box center [819, 397] width 1023 height 361
click at [488, 229] on div "Age_x_Income_x_Tenure_2025_09_22_metro_k7ZlBrDX.xlsx" at bounding box center [472, 234] width 325 height 31
